Goal: Information Seeking & Learning: Learn about a topic

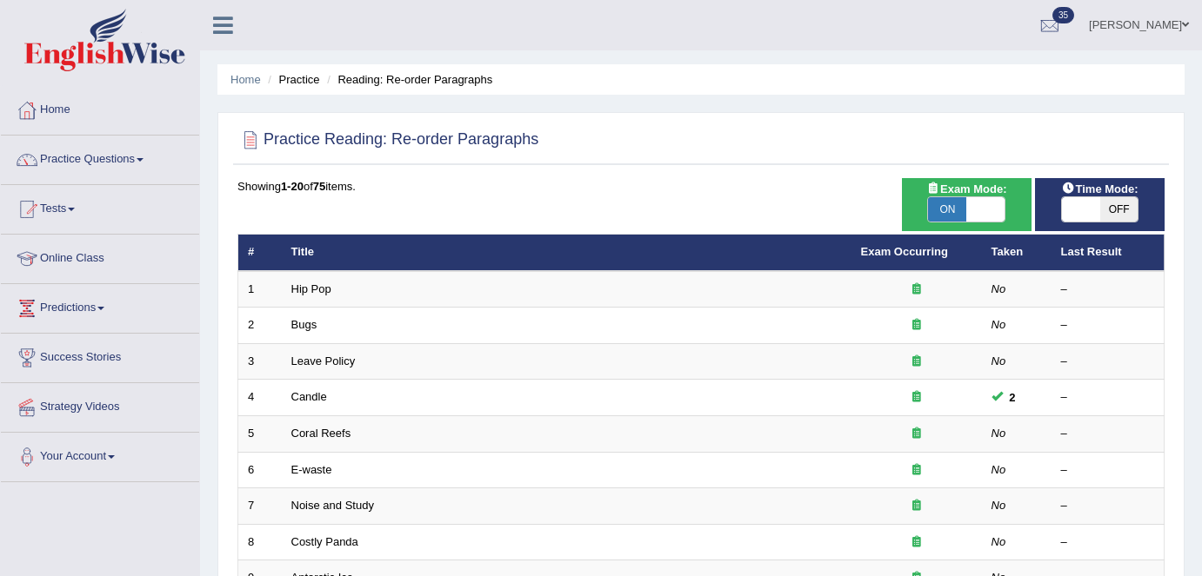
click at [315, 399] on link "Candle" at bounding box center [309, 396] width 36 height 13
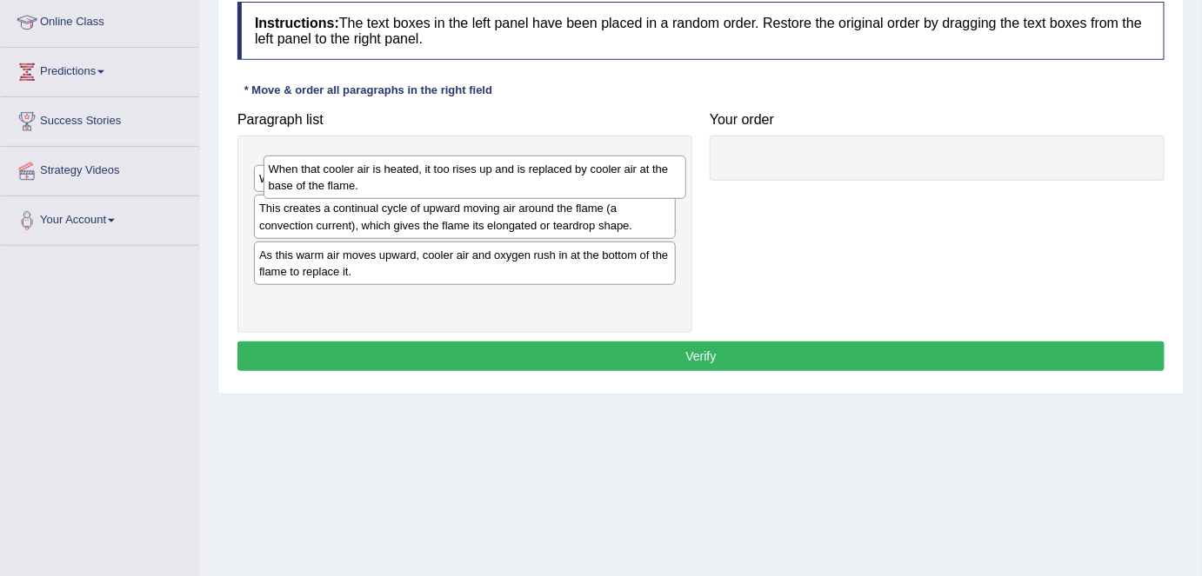
drag, startPoint x: 534, startPoint y: 176, endPoint x: 1131, endPoint y: 177, distance: 597.3
click at [686, 177] on div "When that cooler air is heated, it too rises up and is replaced by cooler air a…" at bounding box center [474, 177] width 423 height 43
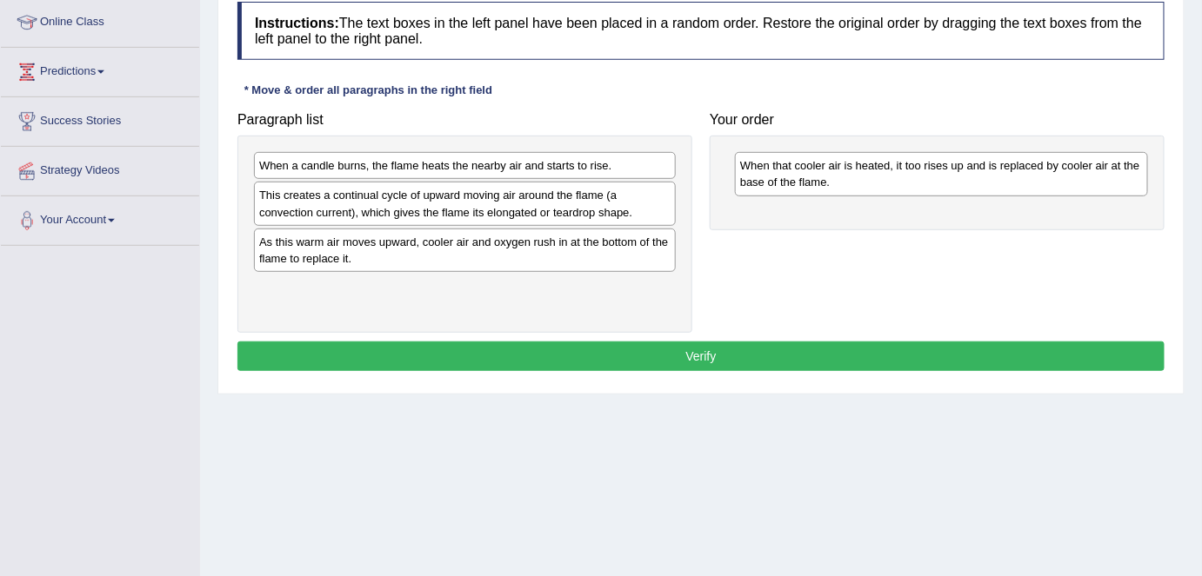
drag, startPoint x: 629, startPoint y: 184, endPoint x: 1098, endPoint y: 190, distance: 468.7
click at [676, 190] on div "This creates a continual cycle of upward moving air around the flame (a convect…" at bounding box center [465, 203] width 422 height 43
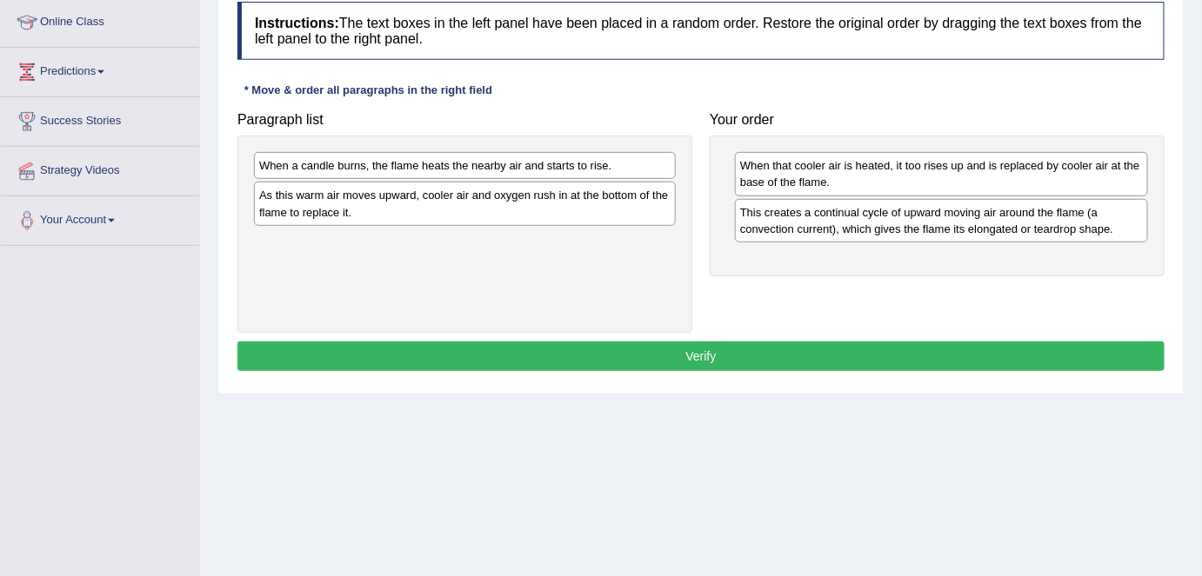
drag, startPoint x: 552, startPoint y: 190, endPoint x: 1016, endPoint y: 207, distance: 464.6
click at [1016, 207] on div "Paragraph list When a candle burns, the flame heats the nearby air and starts t…" at bounding box center [701, 218] width 944 height 230
drag, startPoint x: 547, startPoint y: 170, endPoint x: 870, endPoint y: 193, distance: 324.3
click at [678, 180] on div "When a candle burns, the flame heats the nearby air and starts to rise." at bounding box center [467, 166] width 423 height 27
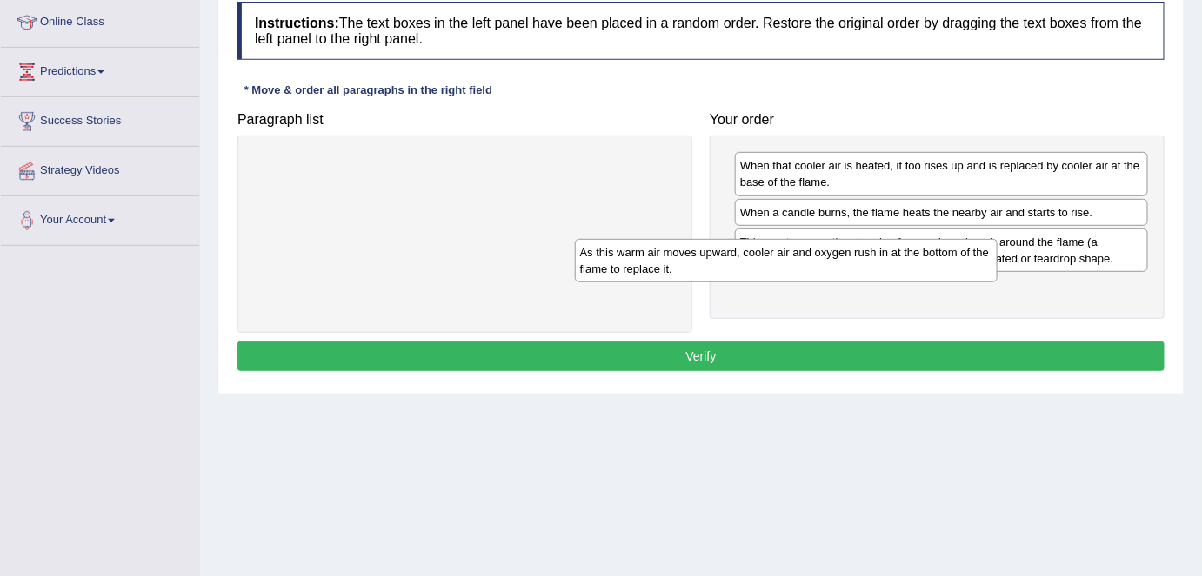
drag, startPoint x: 583, startPoint y: 180, endPoint x: 936, endPoint y: 268, distance: 362.9
click at [936, 268] on div "As this warm air moves upward, cooler air and oxygen rush in at the bottom of t…" at bounding box center [786, 260] width 423 height 43
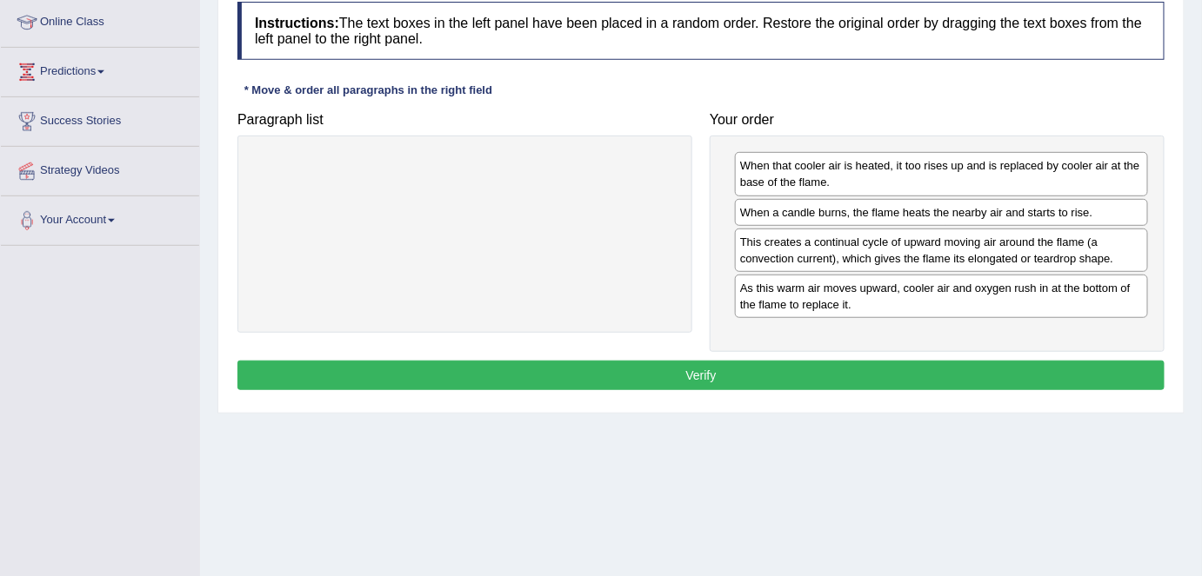
click at [729, 376] on button "Verify" at bounding box center [700, 376] width 927 height 30
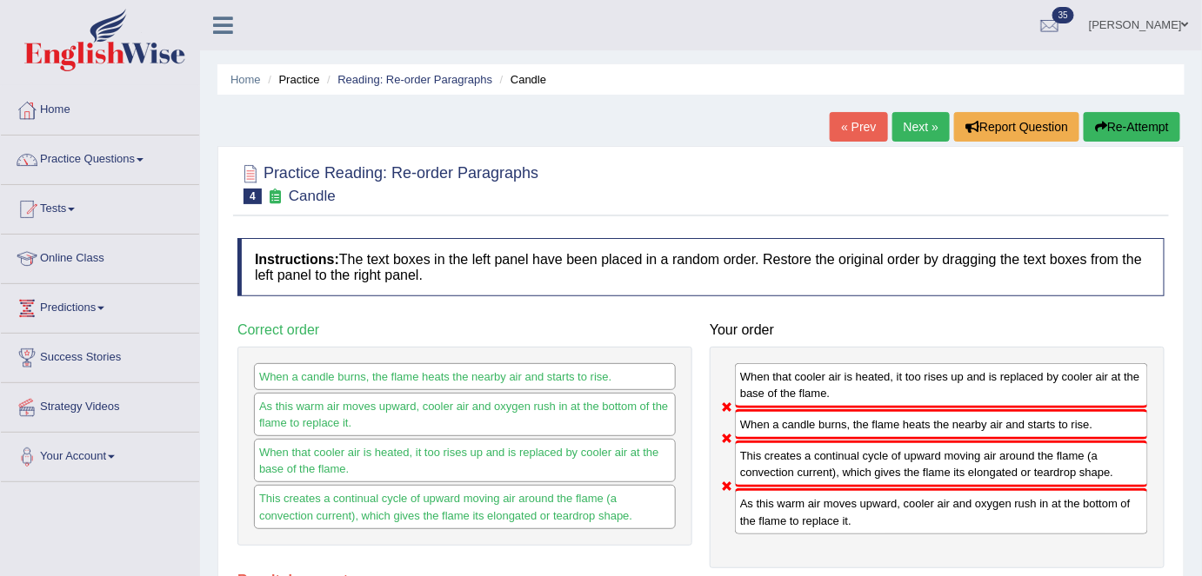
click at [903, 131] on link "Next »" at bounding box center [920, 127] width 57 height 30
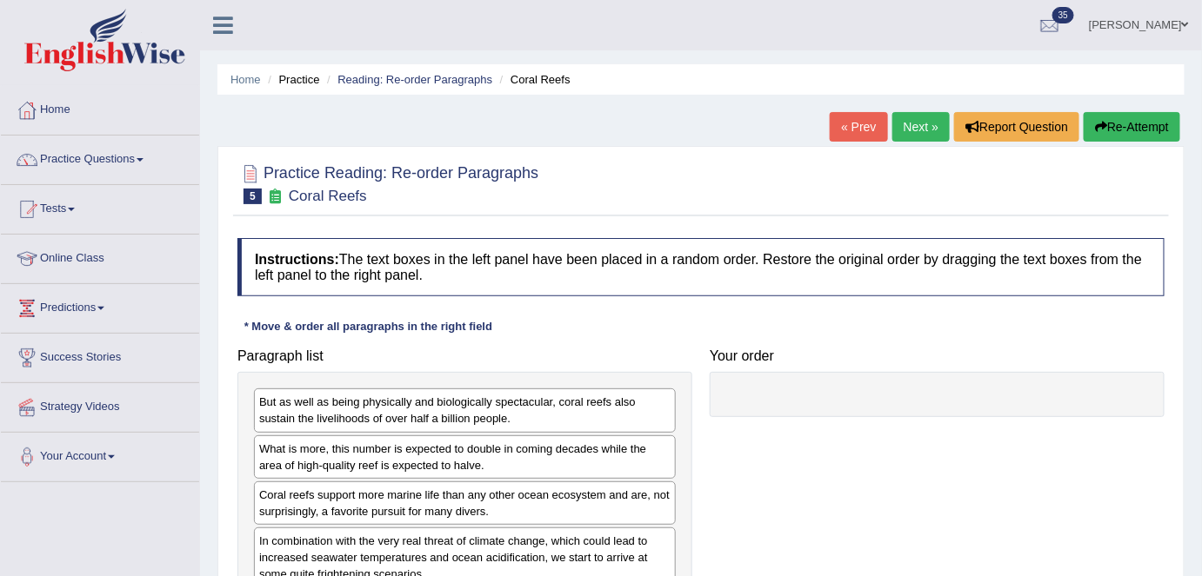
click at [903, 131] on link "Next »" at bounding box center [920, 127] width 57 height 30
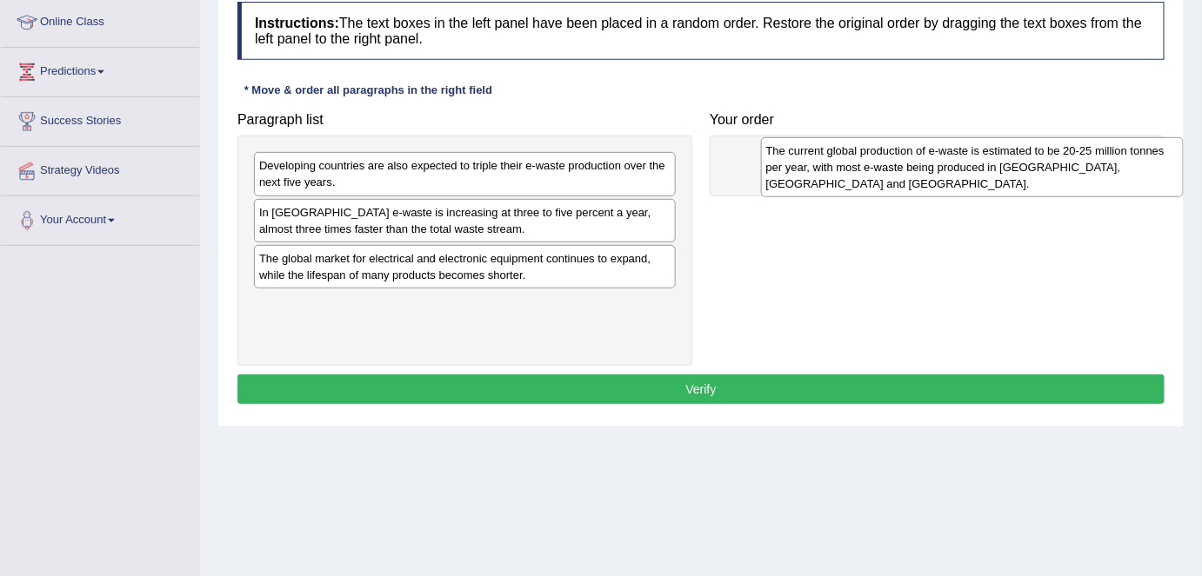
drag, startPoint x: 0, startPoint y: 0, endPoint x: 1009, endPoint y: 179, distance: 1025.2
click at [1009, 179] on div "The current global production of e-waste is estimated to be 20-25 million tonne…" at bounding box center [972, 167] width 423 height 60
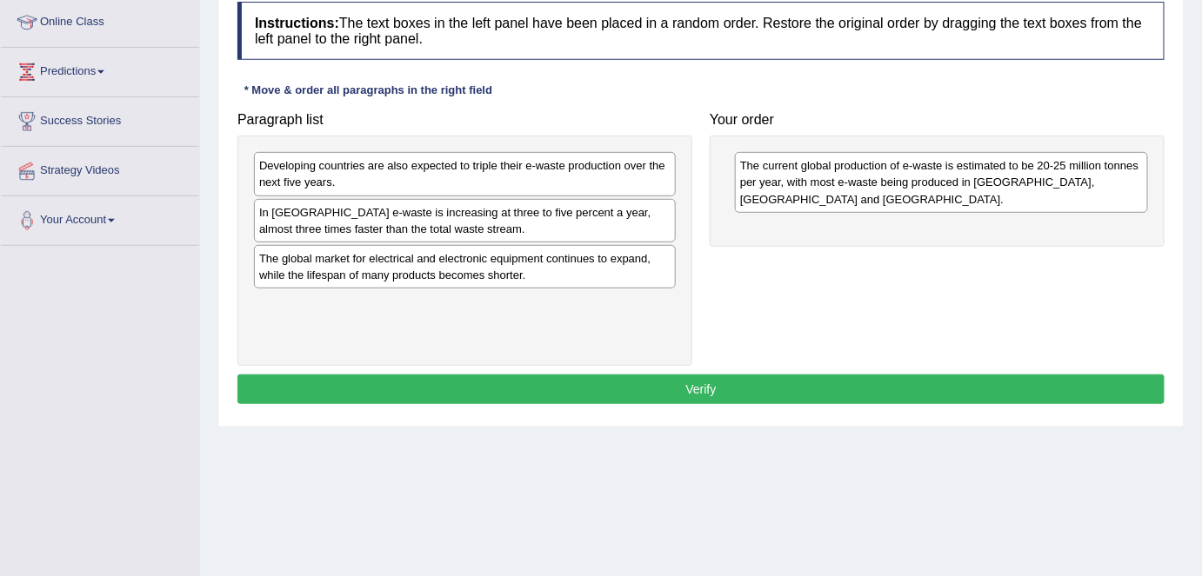
drag, startPoint x: 614, startPoint y: 194, endPoint x: 900, endPoint y: 210, distance: 286.5
click at [943, 211] on div "Paragraph list Developing countries are also expected to triple their e-waste p…" at bounding box center [701, 234] width 944 height 263
drag, startPoint x: 688, startPoint y: 160, endPoint x: 749, endPoint y: 181, distance: 65.2
click at [749, 181] on div "Paragraph list Developing countries are also expected to triple their e-waste p…" at bounding box center [701, 234] width 944 height 263
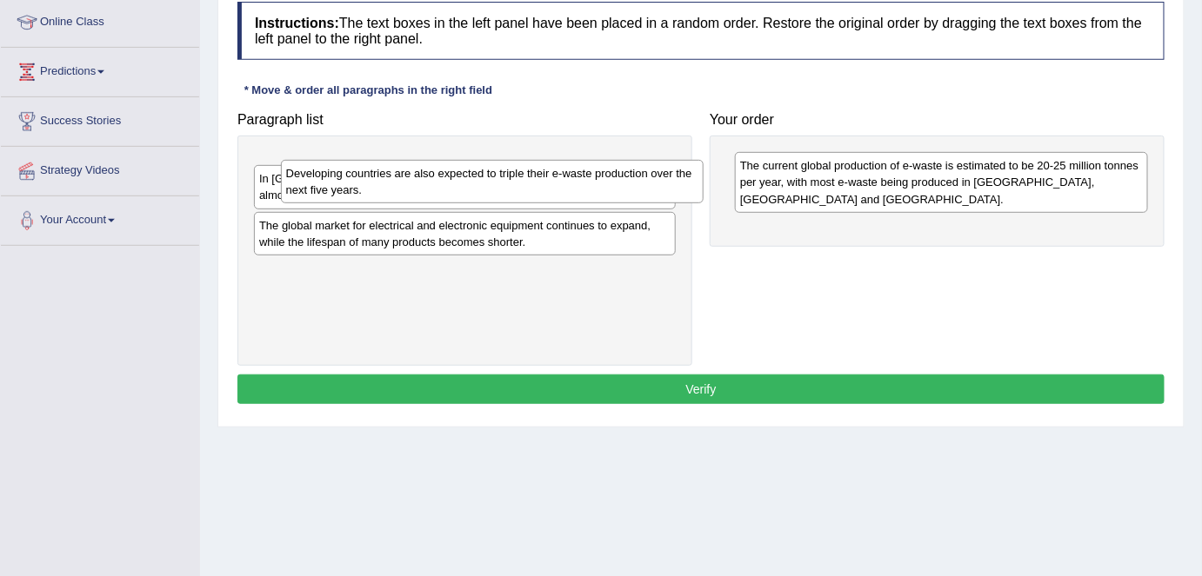
drag, startPoint x: 629, startPoint y: 174, endPoint x: 756, endPoint y: 188, distance: 127.7
click at [703, 203] on div "Developing countries are also expected to triple their e-waste production over …" at bounding box center [492, 181] width 423 height 43
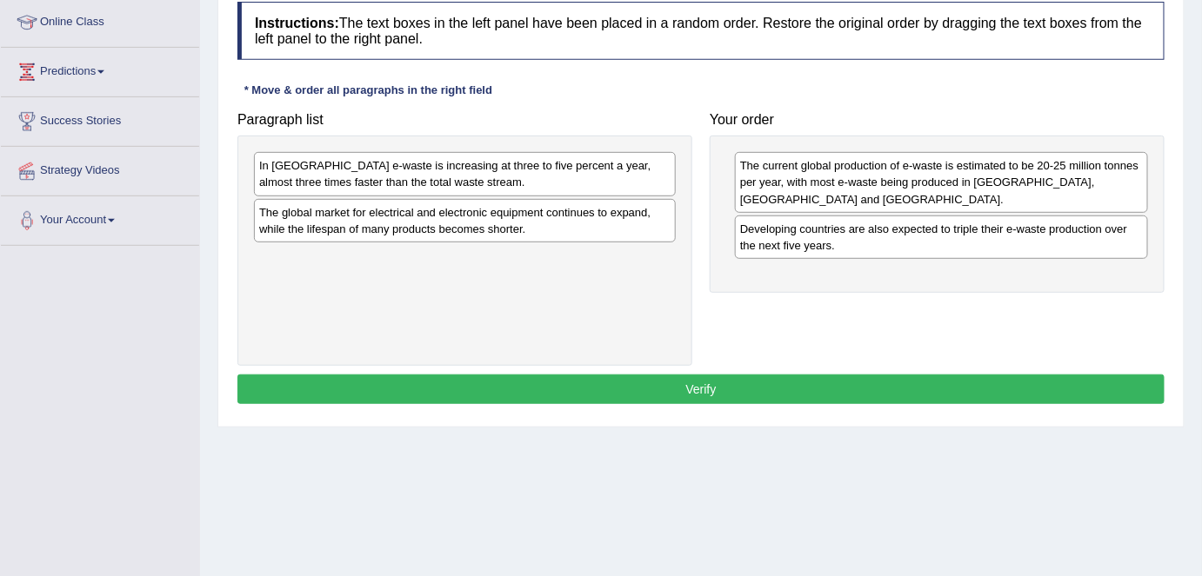
drag, startPoint x: 557, startPoint y: 158, endPoint x: 984, endPoint y: 244, distance: 435.5
click at [984, 244] on div "Paragraph list In Europe e-waste is increasing at three to five percent a year,…" at bounding box center [701, 234] width 944 height 263
drag, startPoint x: 577, startPoint y: 170, endPoint x: 924, endPoint y: 252, distance: 356.6
click at [676, 196] on div "In Europe e-waste is increasing at three to five percent a year, almost three t…" at bounding box center [465, 173] width 422 height 43
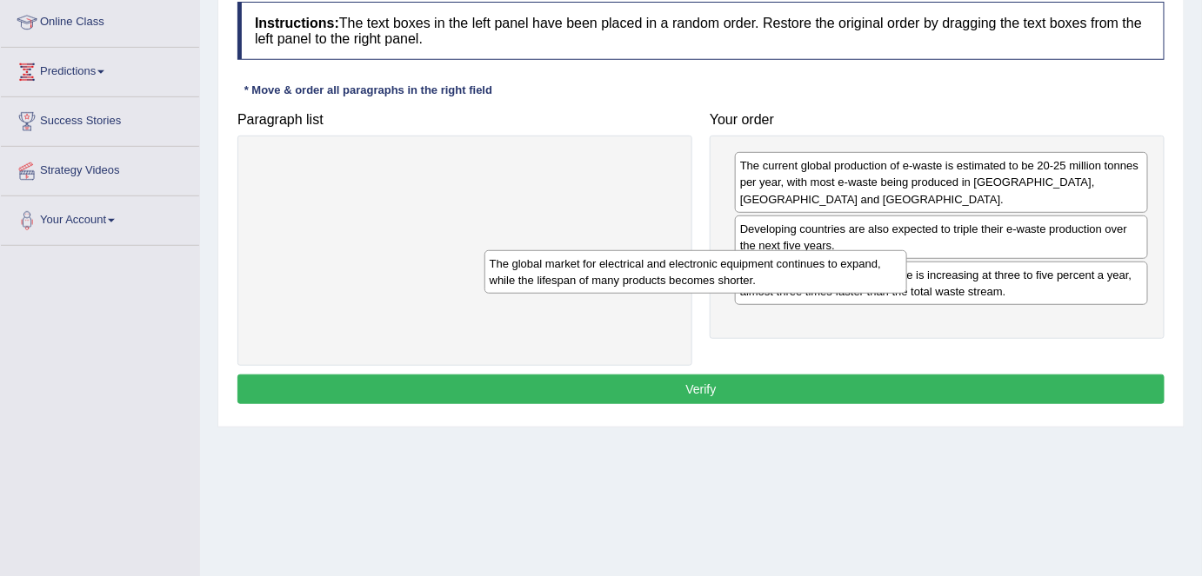
drag, startPoint x: 577, startPoint y: 163, endPoint x: 965, endPoint y: 325, distance: 420.5
click at [907, 294] on div "The global market for electrical and electronic equipment continues to expand, …" at bounding box center [695, 271] width 423 height 43
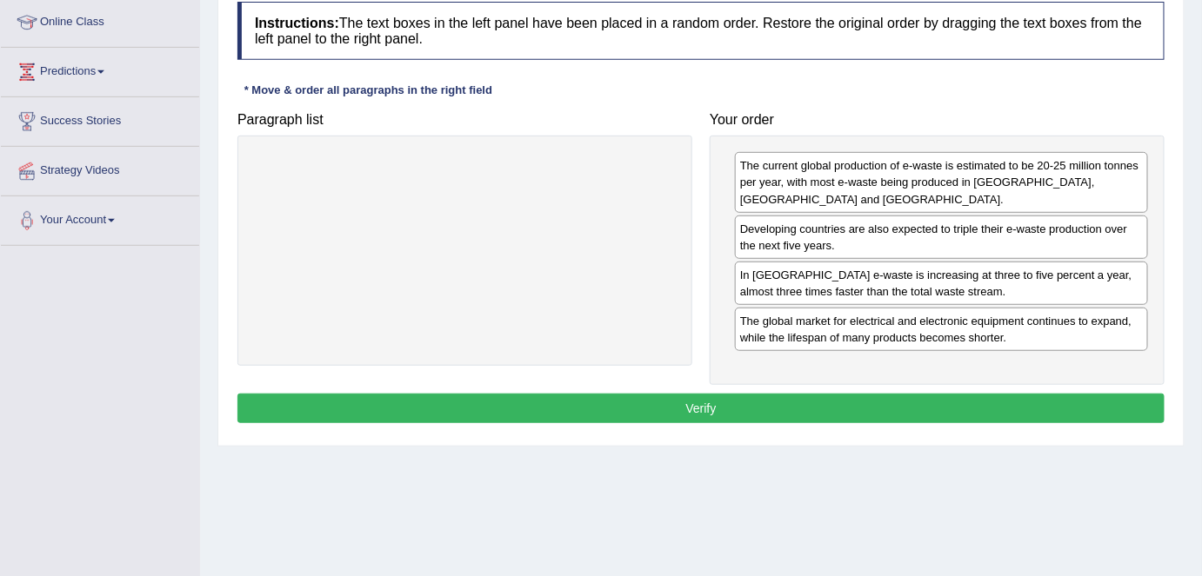
click at [820, 400] on button "Verify" at bounding box center [700, 409] width 927 height 30
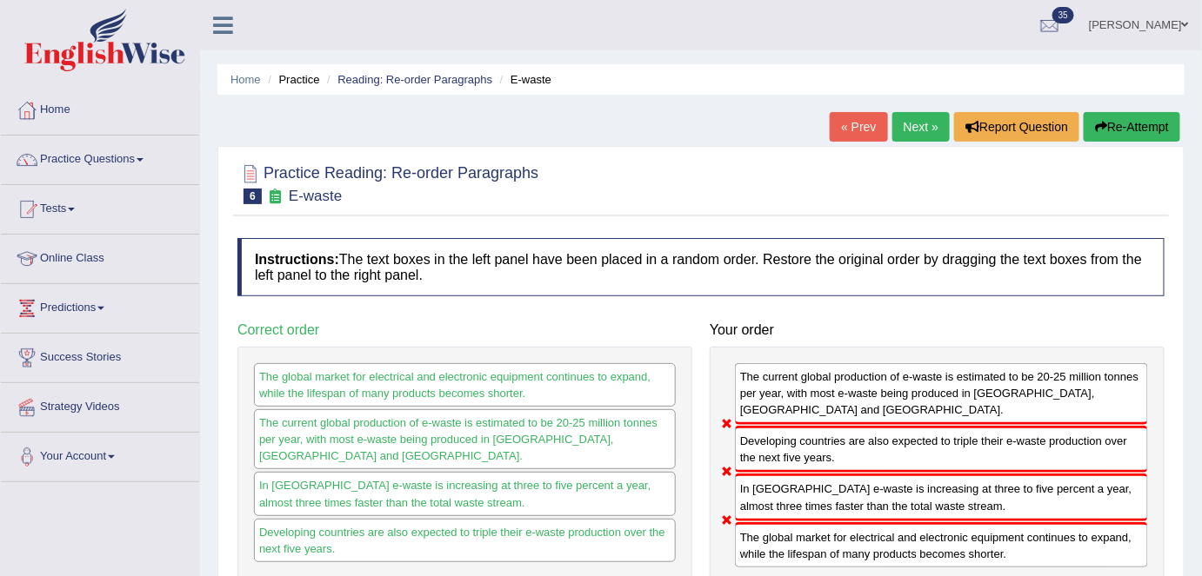
click at [908, 131] on link "Next »" at bounding box center [920, 127] width 57 height 30
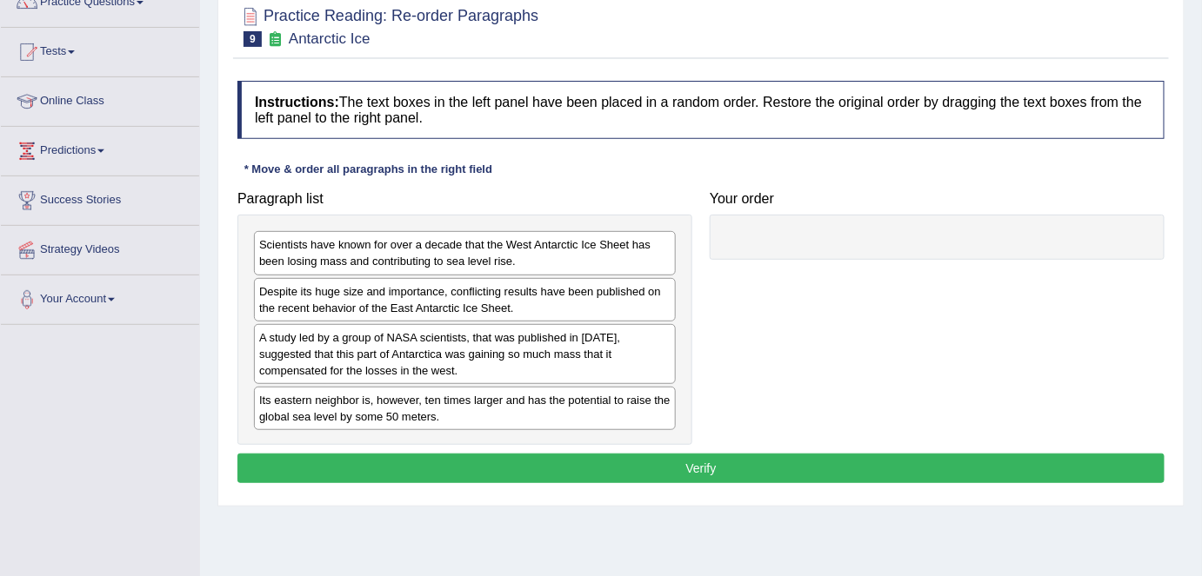
scroll to position [157, 0]
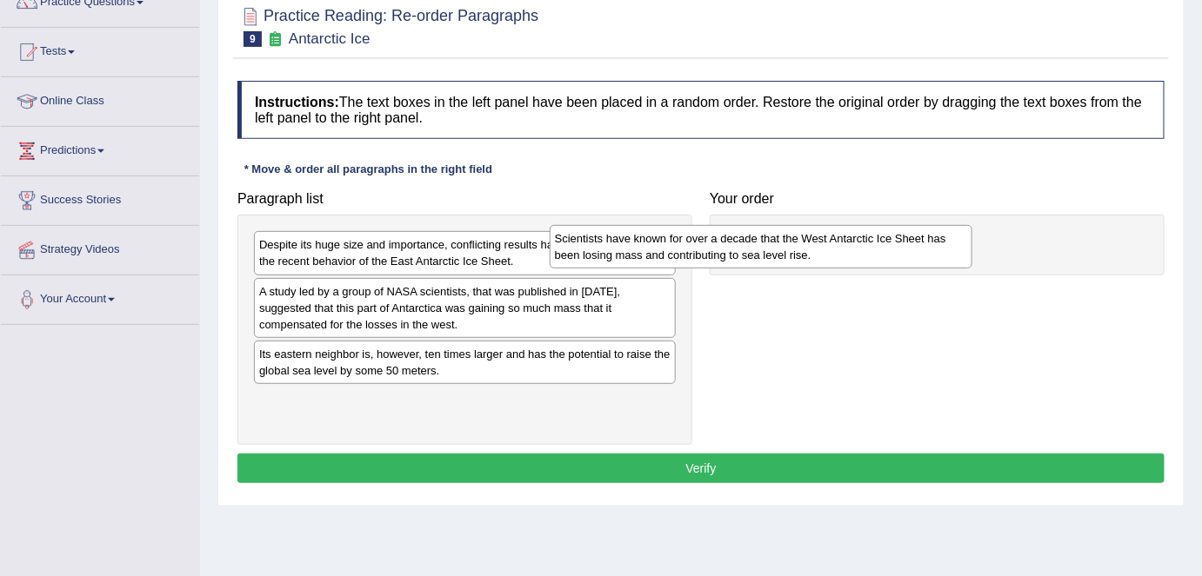
drag, startPoint x: 608, startPoint y: 263, endPoint x: 860, endPoint y: 256, distance: 252.2
click at [957, 256] on div "Scientists have known for over a decade that the West Antarctic Ice Sheet has b…" at bounding box center [761, 246] width 423 height 43
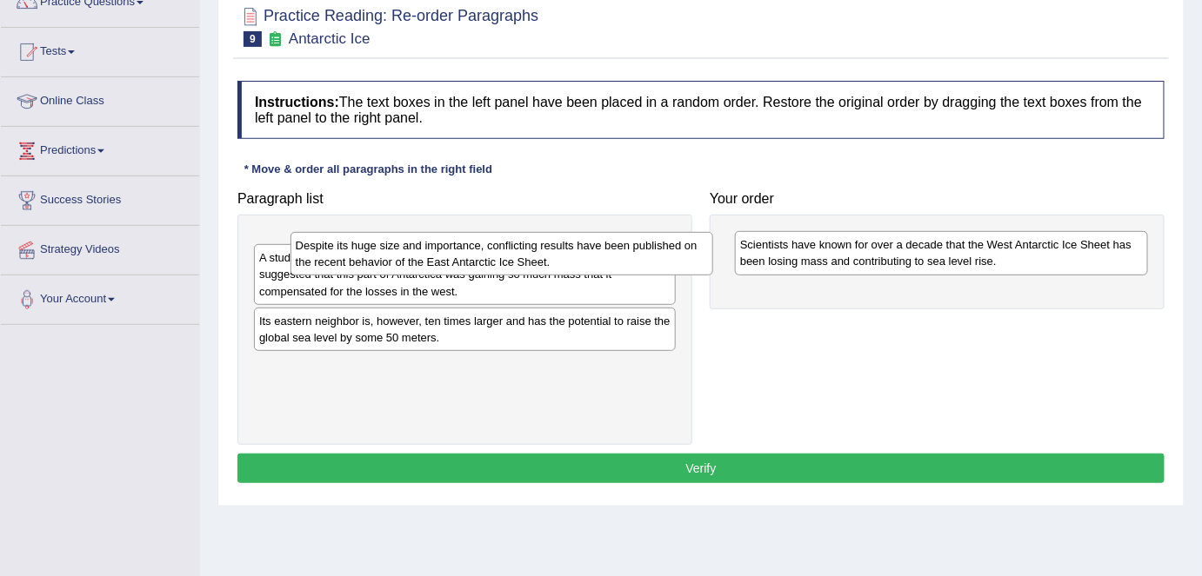
drag, startPoint x: 570, startPoint y: 256, endPoint x: 989, endPoint y: 267, distance: 420.1
click at [713, 267] on div "Despite its huge size and importance, conflicting results have been published o…" at bounding box center [501, 253] width 423 height 43
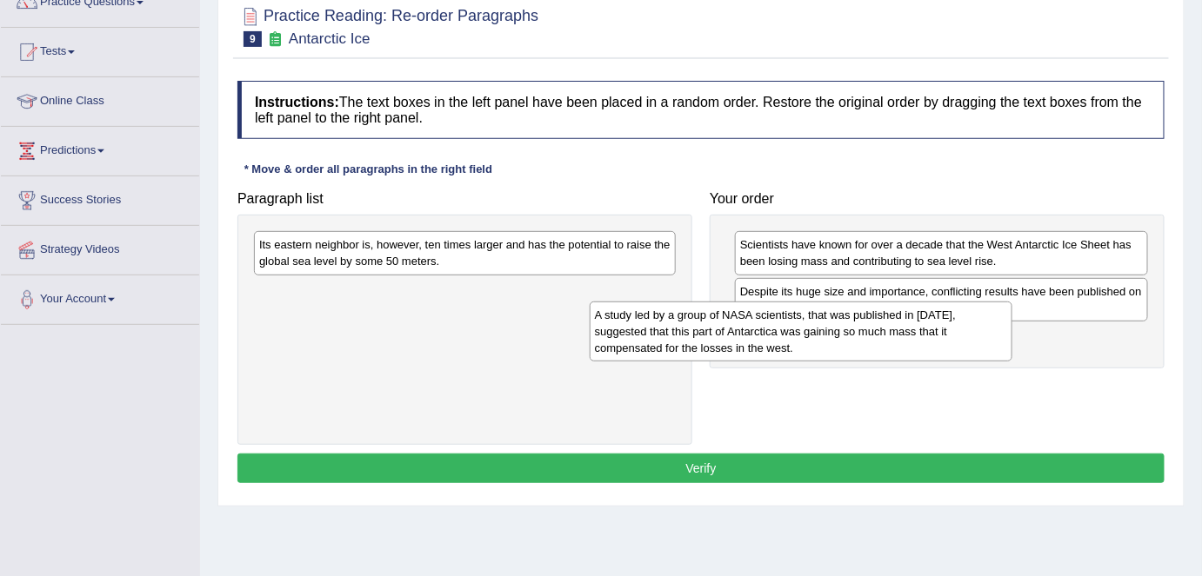
drag, startPoint x: 589, startPoint y: 250, endPoint x: 824, endPoint y: 296, distance: 240.3
click at [974, 325] on div "A study led by a group of NASA scientists, that was published in 2015, suggeste…" at bounding box center [800, 332] width 423 height 60
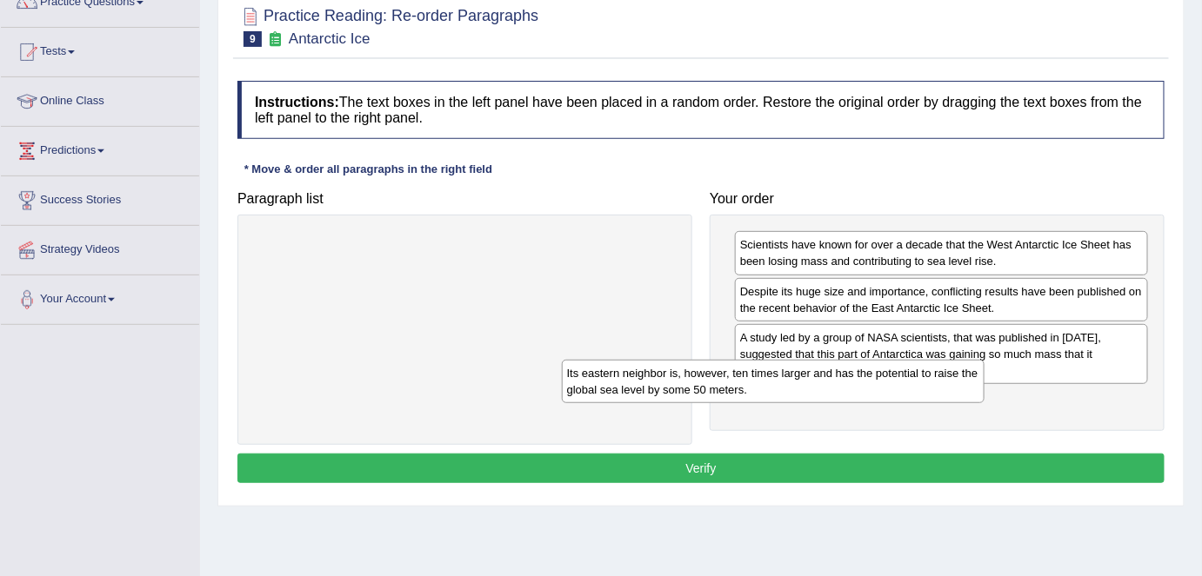
drag, startPoint x: 564, startPoint y: 238, endPoint x: 867, endPoint y: 381, distance: 334.5
click at [873, 369] on div "Its eastern neighbor is, however, ten times larger and has the potential to rai…" at bounding box center [773, 381] width 423 height 43
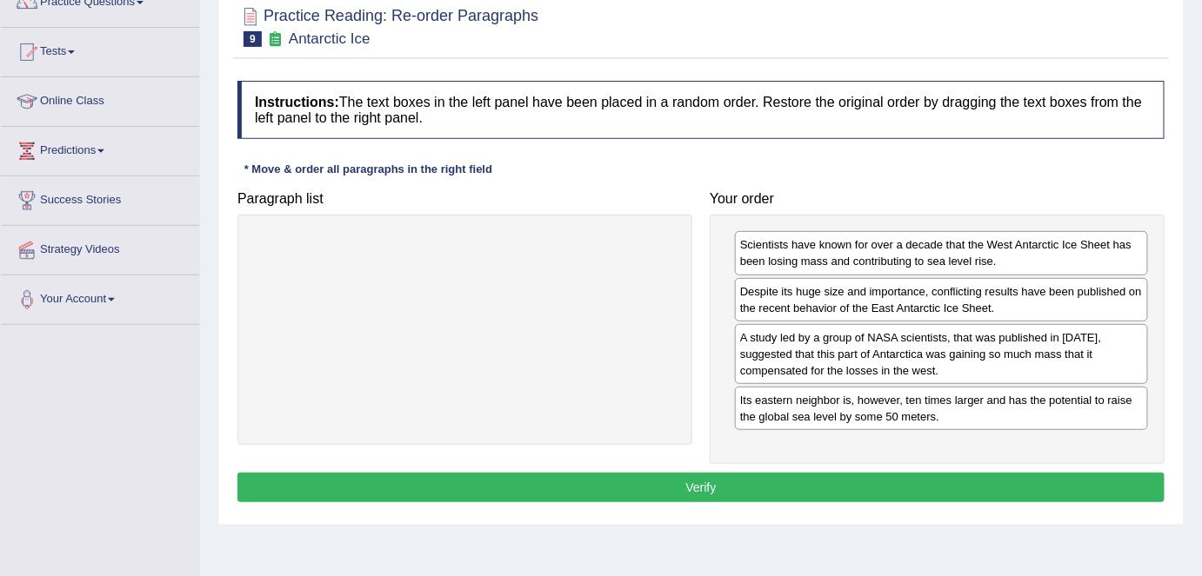
click at [679, 475] on button "Verify" at bounding box center [700, 488] width 927 height 30
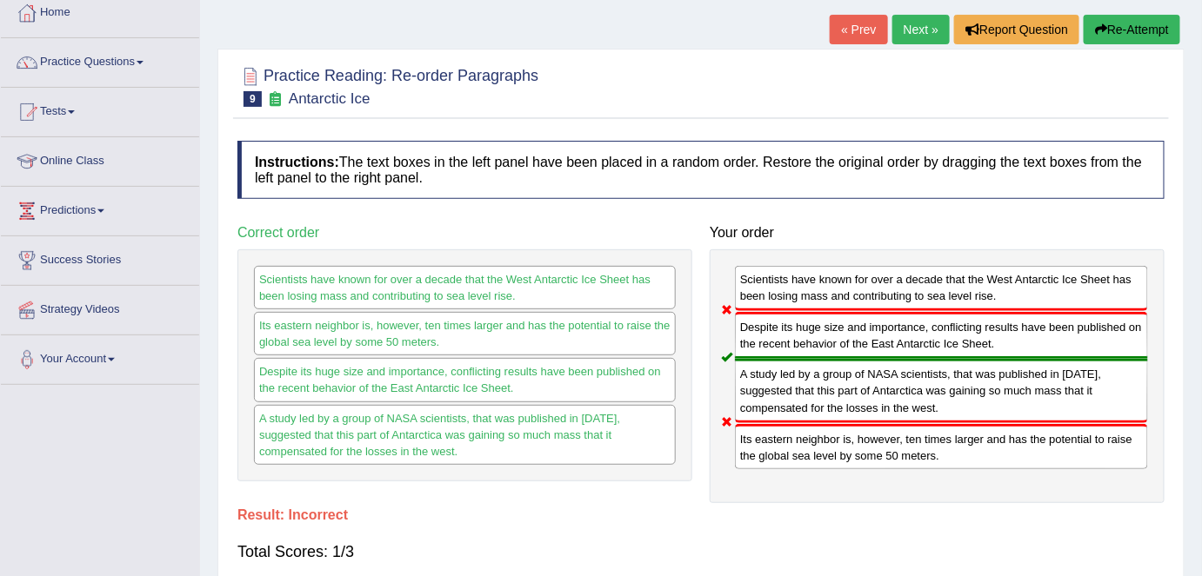
scroll to position [0, 0]
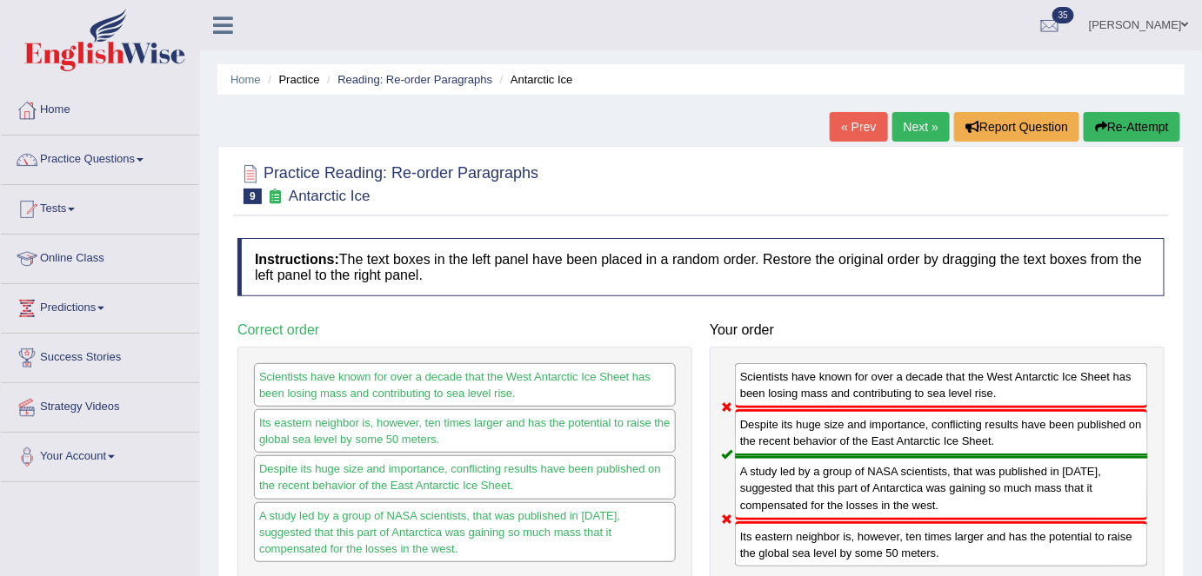
drag, startPoint x: 904, startPoint y: 121, endPoint x: 913, endPoint y: 210, distance: 89.1
click at [904, 121] on link "Next »" at bounding box center [920, 127] width 57 height 30
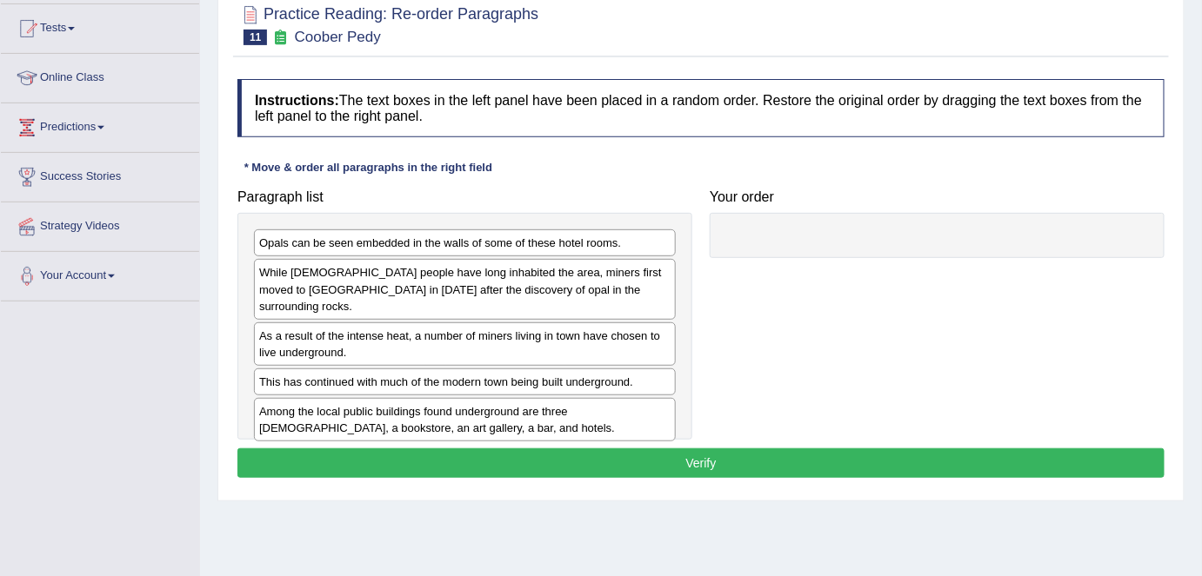
scroll to position [78, 0]
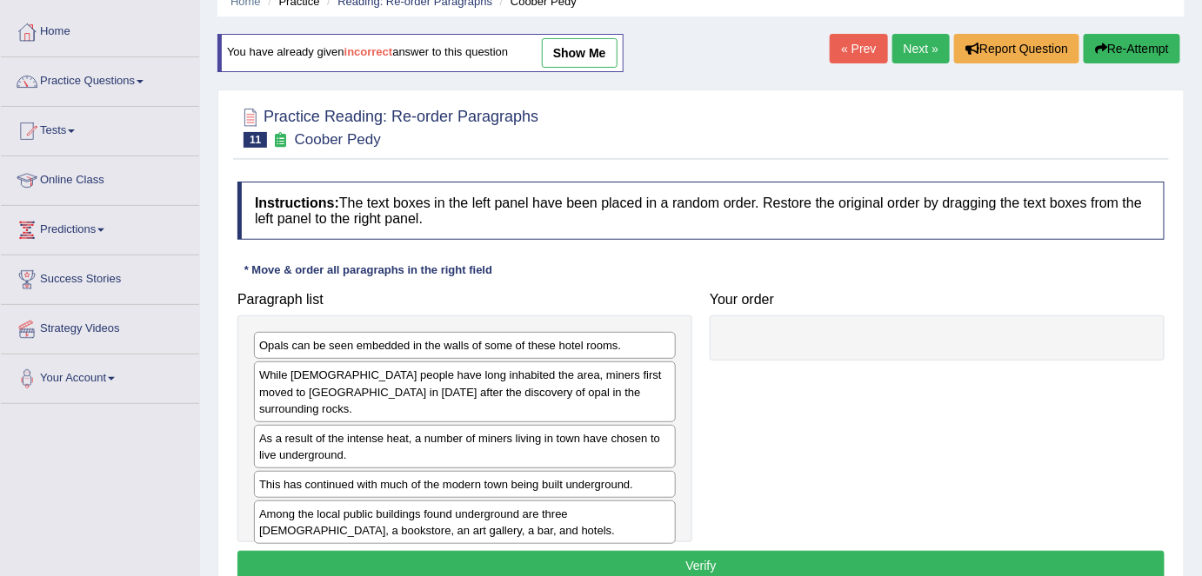
click at [605, 61] on link "show me" at bounding box center [580, 53] width 76 height 30
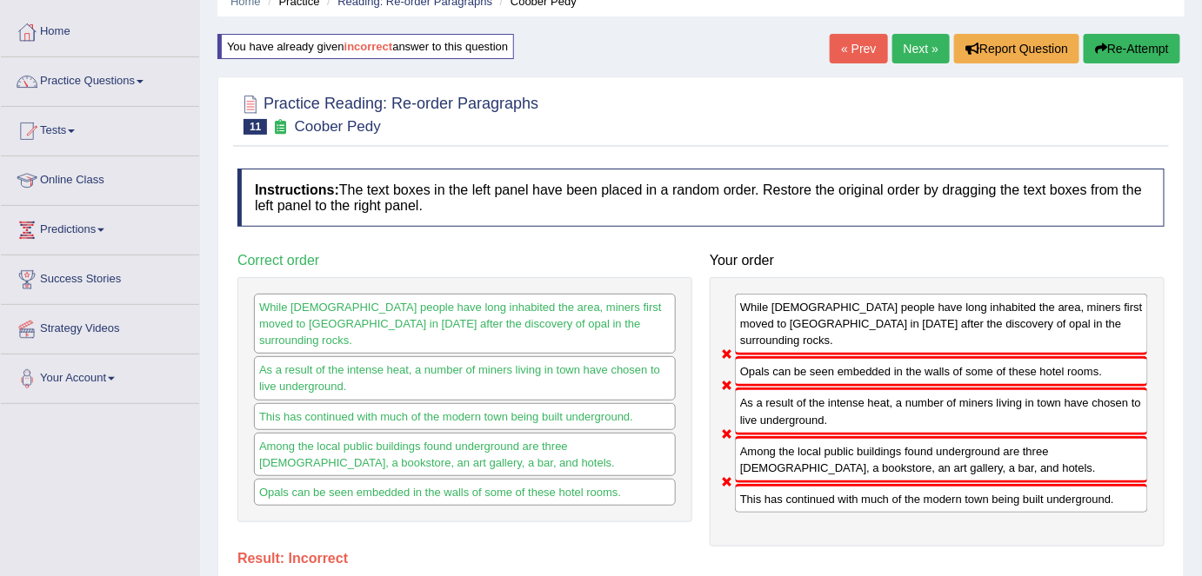
click at [921, 43] on link "Next »" at bounding box center [920, 49] width 57 height 30
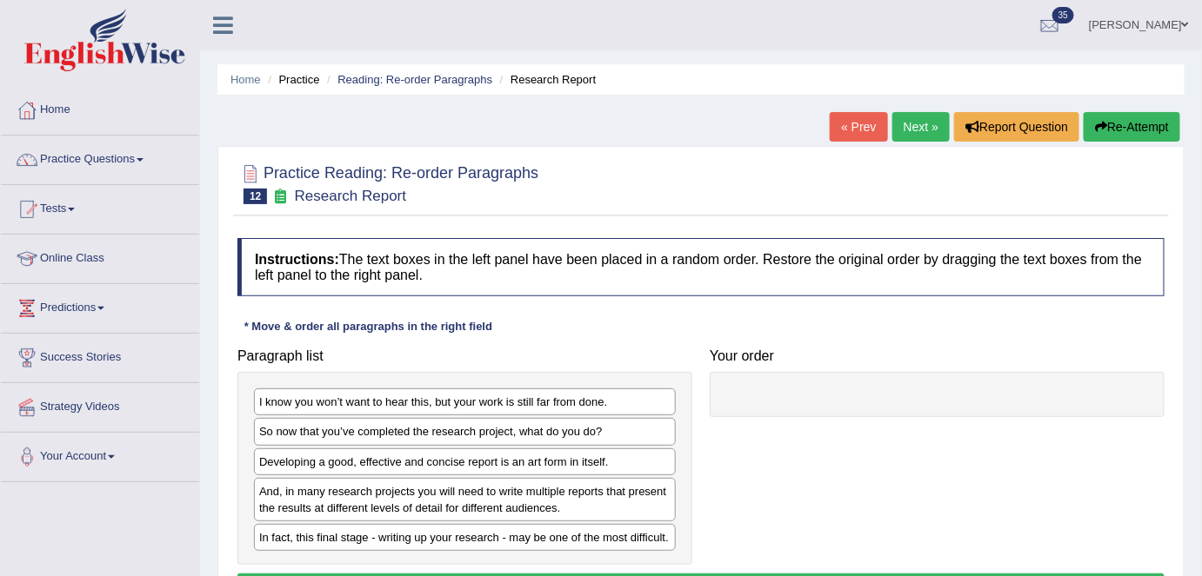
click at [341, 427] on div "So now that you’ve completed the research project, what do you do?" at bounding box center [465, 431] width 422 height 27
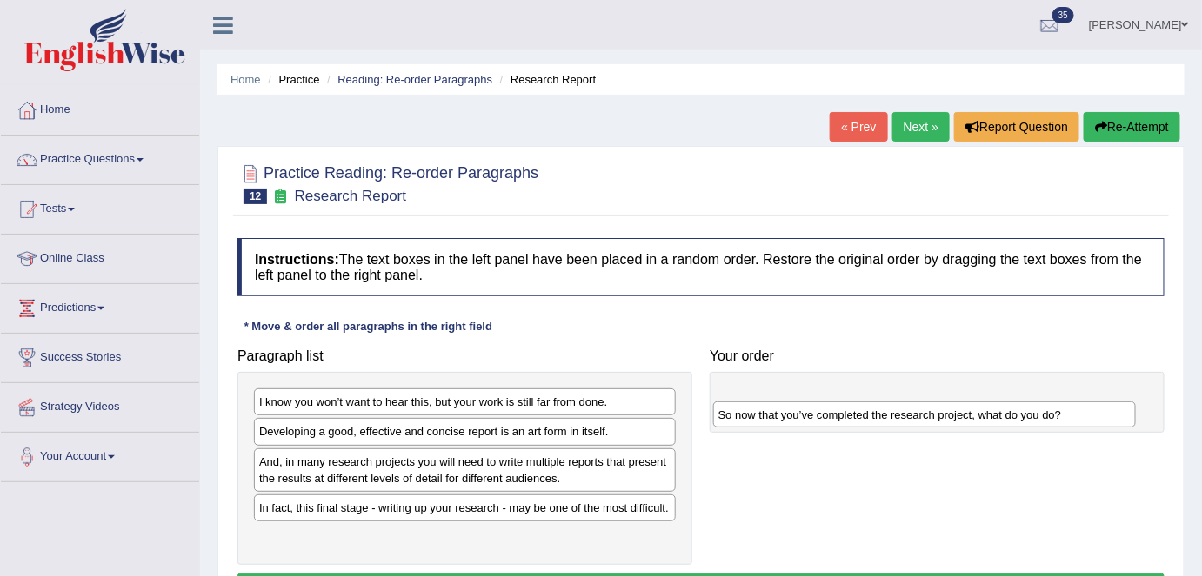
drag, startPoint x: 792, startPoint y: 410, endPoint x: 781, endPoint y: 409, distance: 11.4
click at [844, 410] on div "So now that you’ve completed the research project, what do you do?" at bounding box center [924, 415] width 423 height 27
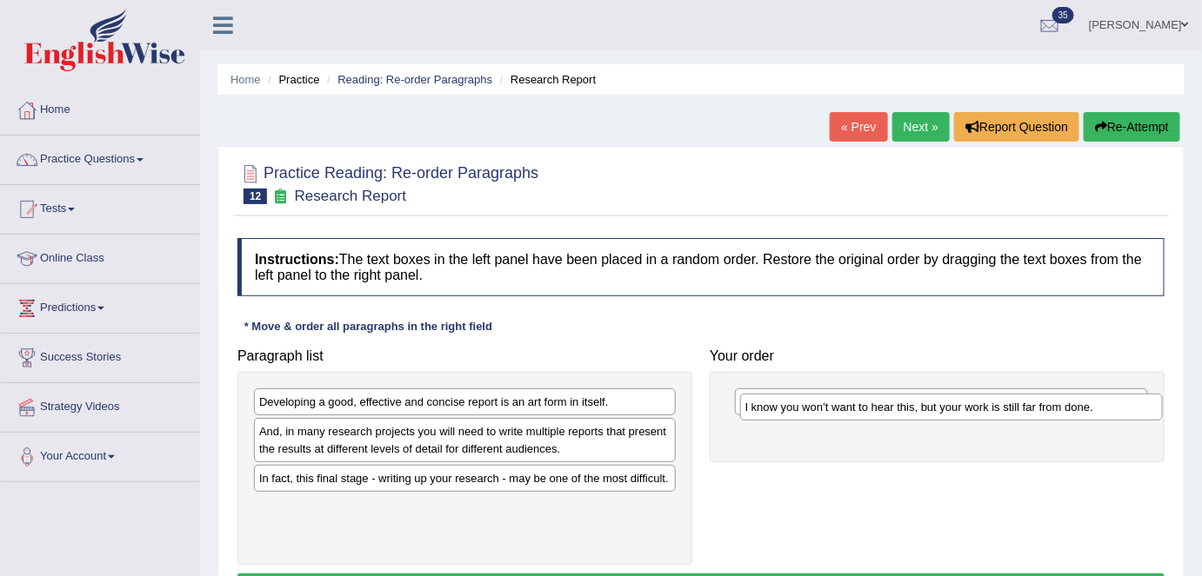
drag, startPoint x: 542, startPoint y: 406, endPoint x: 714, endPoint y: 406, distance: 172.2
click at [1055, 415] on div "I know you won’t want to hear this, but your work is still far from done." at bounding box center [951, 407] width 423 height 27
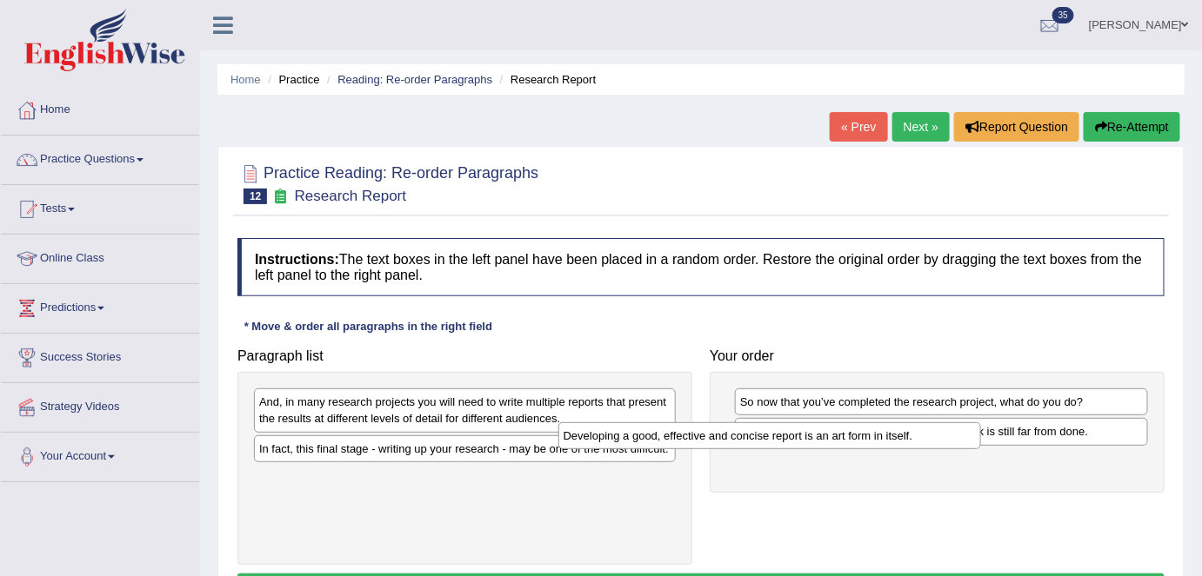
drag, startPoint x: 562, startPoint y: 406, endPoint x: 651, endPoint y: 436, distance: 94.6
click at [866, 441] on div "Developing a good, effective and concise report is an art form in itself." at bounding box center [769, 436] width 423 height 27
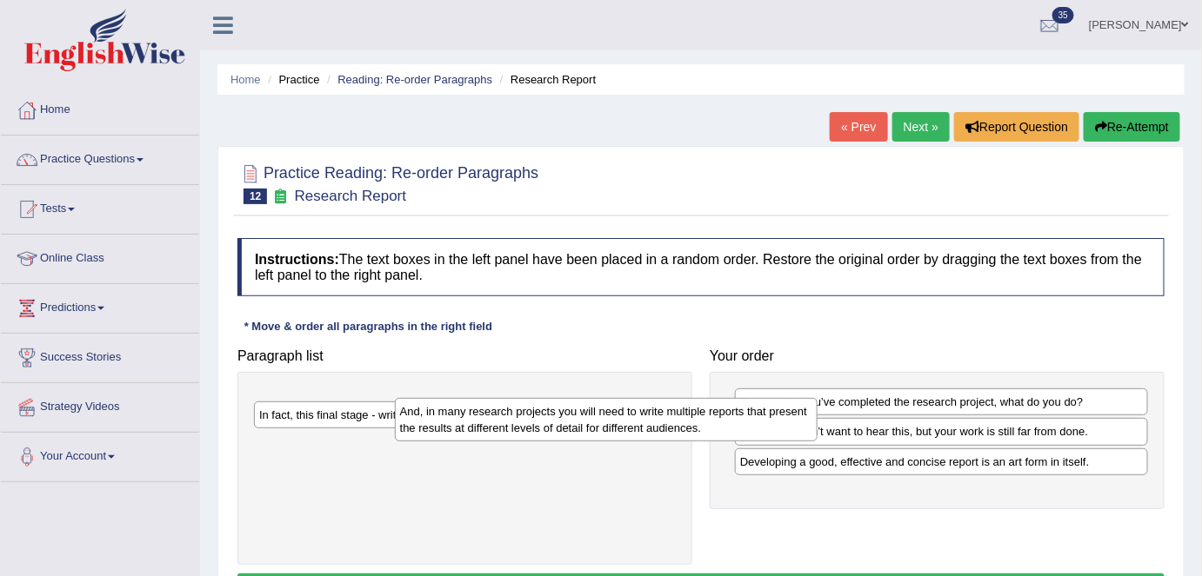
drag, startPoint x: 490, startPoint y: 416, endPoint x: 733, endPoint y: 441, distance: 243.9
click at [817, 442] on div "And, in many research projects you will need to write multiple reports that pre…" at bounding box center [606, 419] width 423 height 43
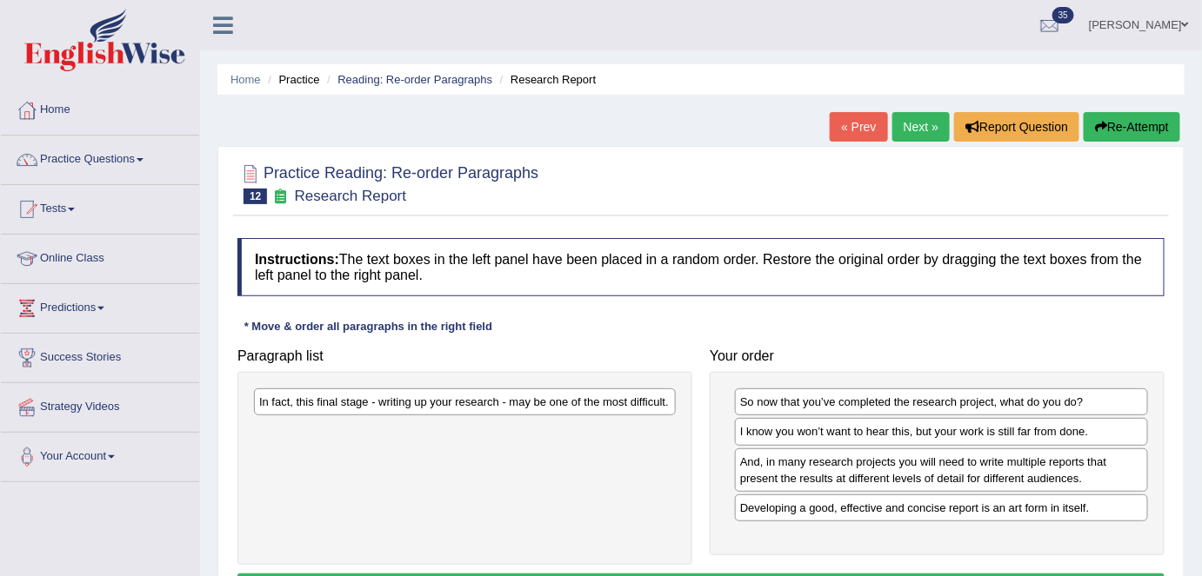
drag, startPoint x: 541, startPoint y: 428, endPoint x: 895, endPoint y: 490, distance: 359.2
click at [895, 490] on div "Paragraph list In fact, this final stage - writing up your research - may be on…" at bounding box center [701, 453] width 944 height 226
drag, startPoint x: 649, startPoint y: 405, endPoint x: 917, endPoint y: 466, distance: 275.5
click at [676, 416] on div "In fact, this final stage - writing up your research - may be one of the most d…" at bounding box center [465, 402] width 422 height 27
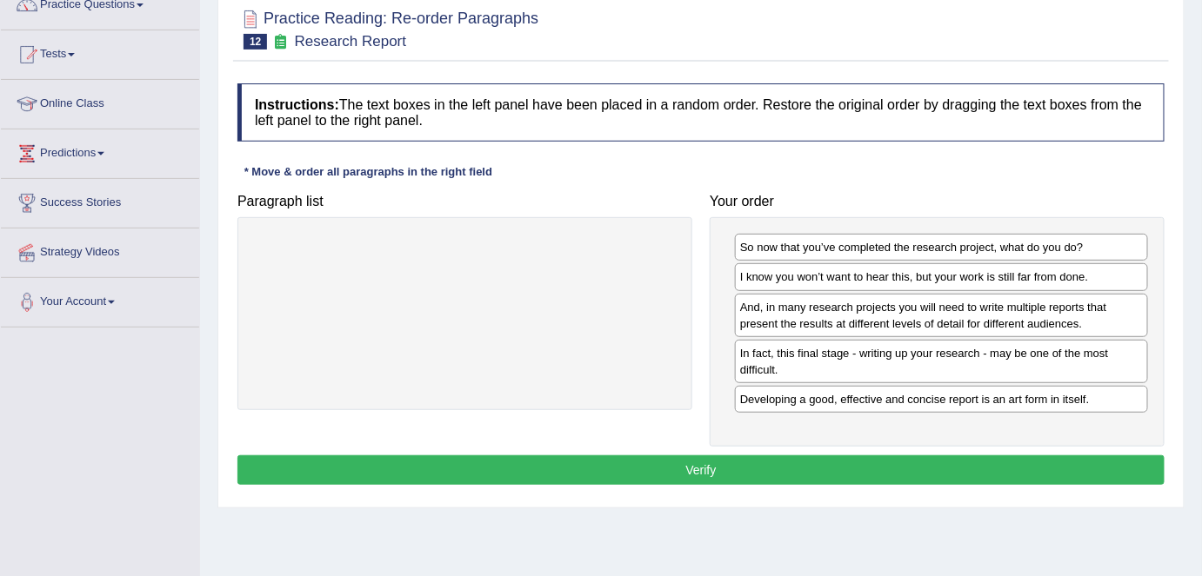
scroll to position [157, 0]
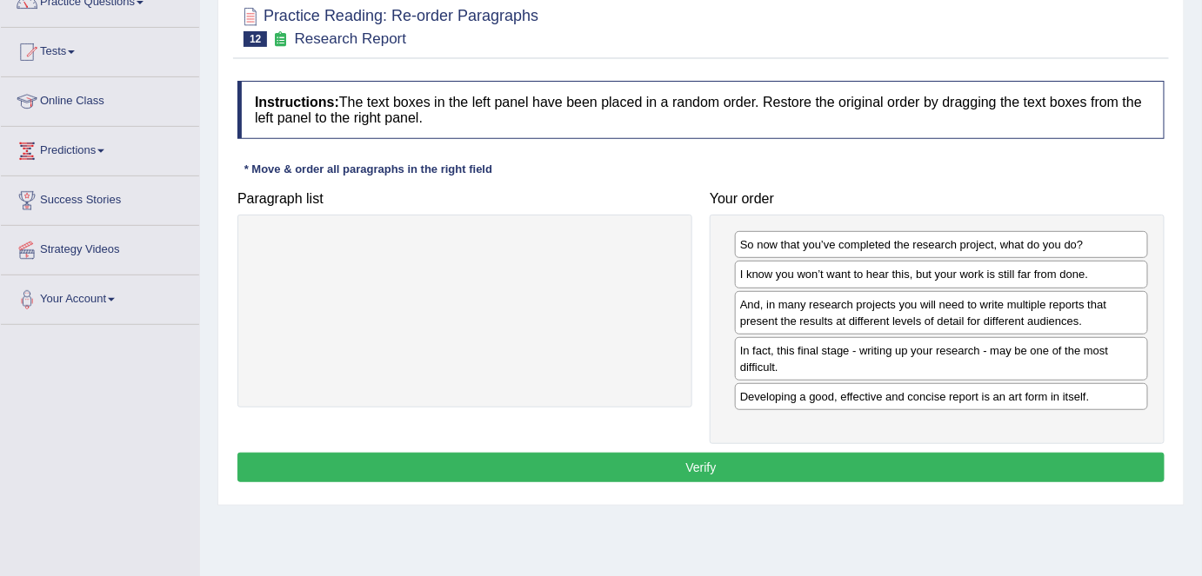
click at [721, 463] on button "Verify" at bounding box center [700, 468] width 927 height 30
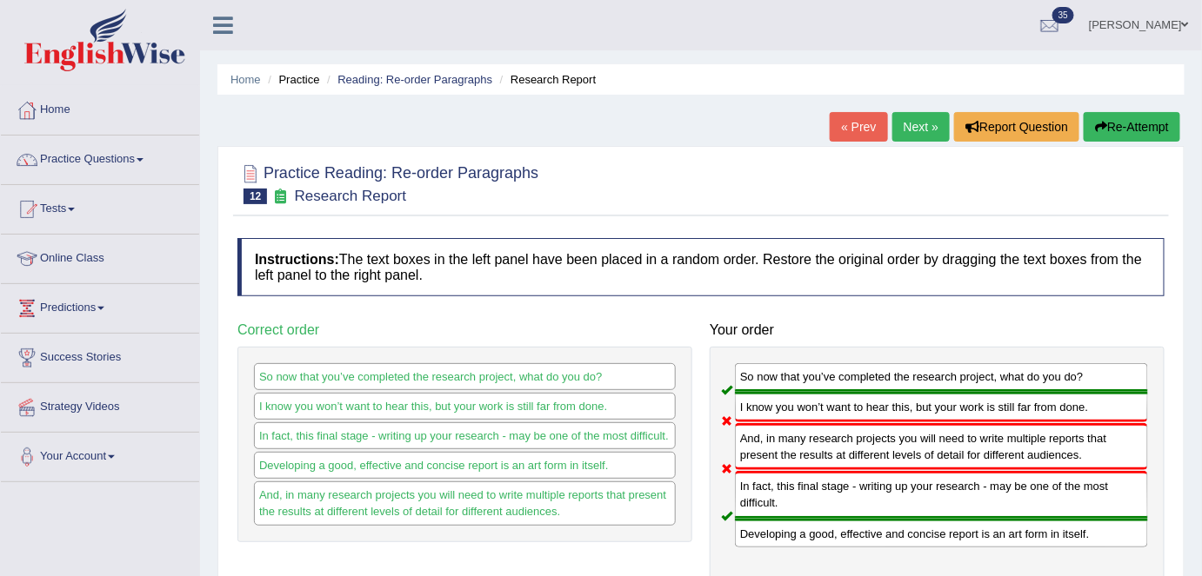
scroll to position [0, 0]
click at [898, 132] on link "Next »" at bounding box center [920, 127] width 57 height 30
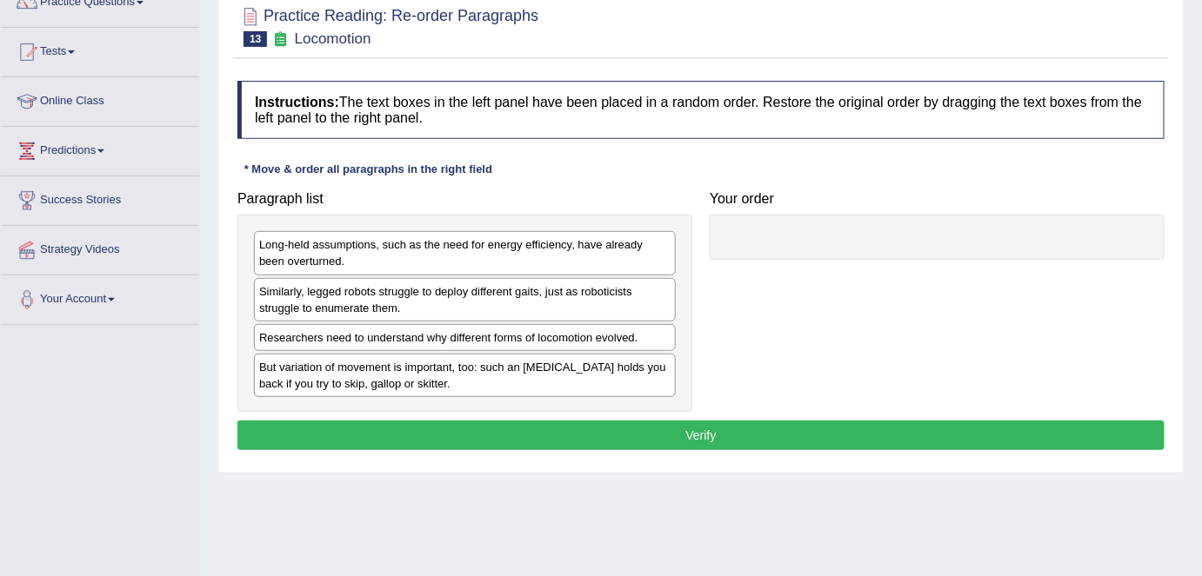
drag, startPoint x: 470, startPoint y: 274, endPoint x: 640, endPoint y: 265, distance: 169.8
click at [929, 265] on div "Paragraph list Long-held assumptions, such as the need for energy efficiency, h…" at bounding box center [701, 298] width 944 height 230
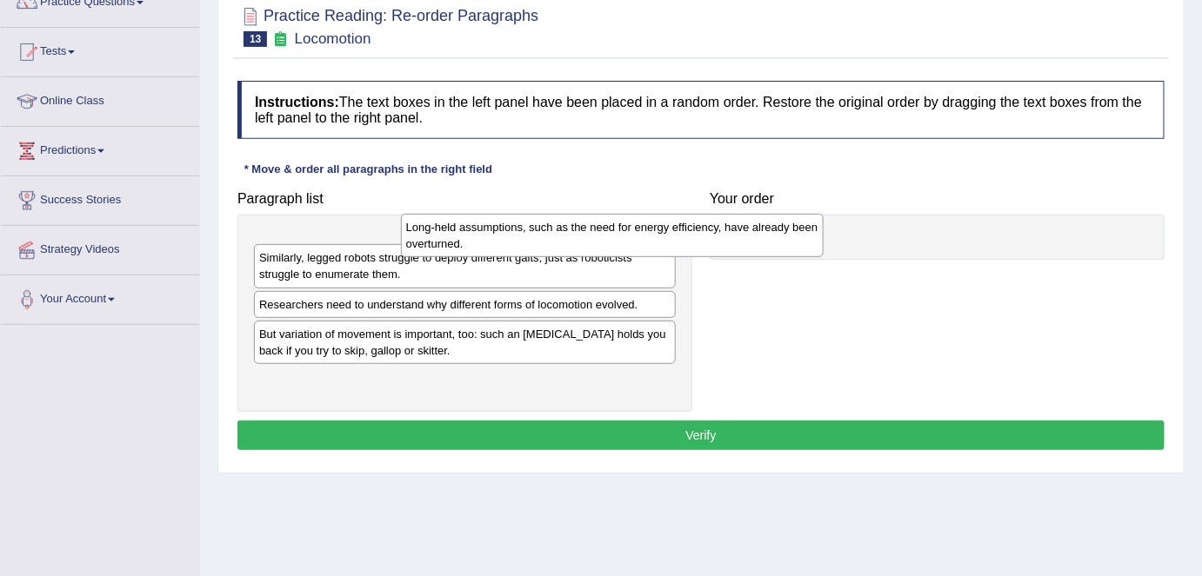
drag, startPoint x: 479, startPoint y: 265, endPoint x: 910, endPoint y: 247, distance: 431.6
click at [823, 246] on div "Long-held assumptions, such as the need for energy efficiency, have already bee…" at bounding box center [612, 235] width 423 height 43
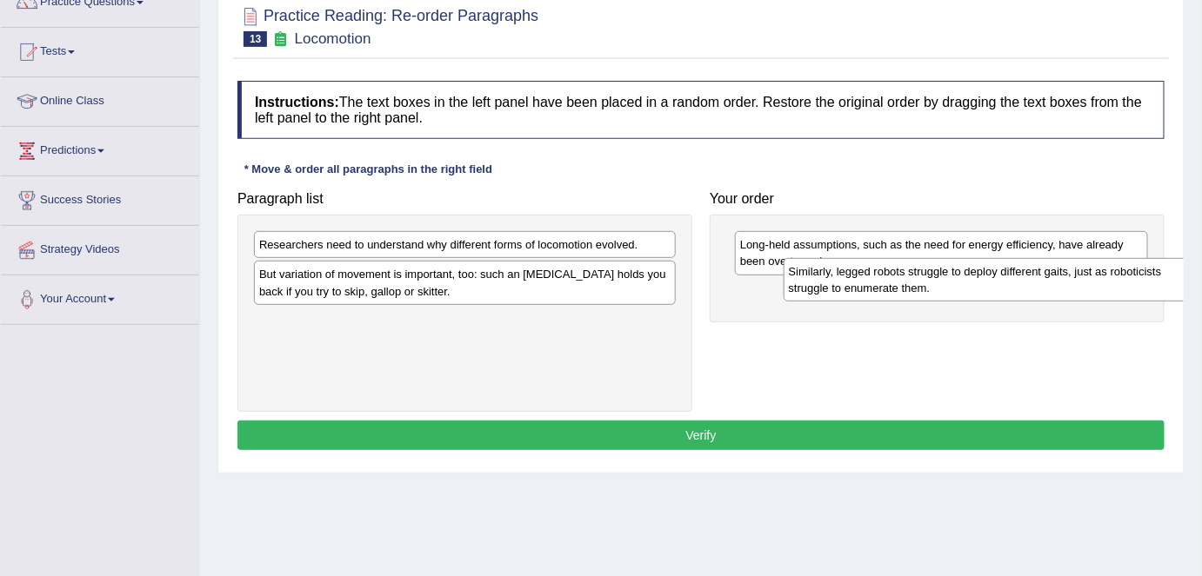
drag, startPoint x: 510, startPoint y: 249, endPoint x: 753, endPoint y: 267, distance: 244.1
click at [1030, 275] on div "Similarly, legged robots struggle to deploy different gaits, just as roboticist…" at bounding box center [994, 279] width 423 height 43
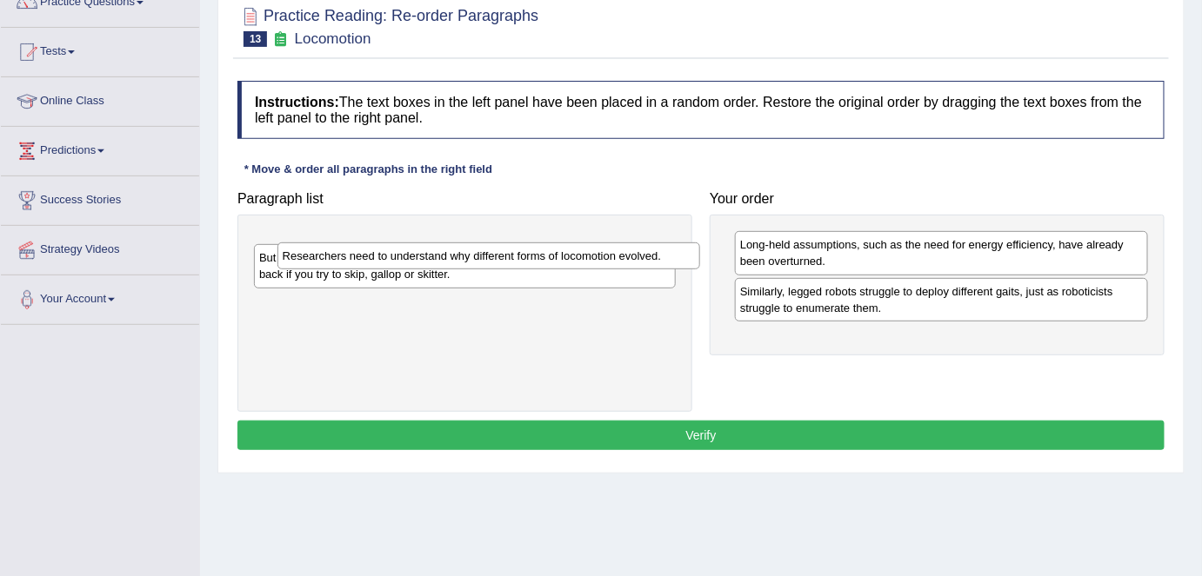
drag, startPoint x: 544, startPoint y: 254, endPoint x: 956, endPoint y: 310, distance: 415.1
click at [700, 270] on div "Researchers need to understand why different forms of locomotion evolved." at bounding box center [488, 256] width 423 height 27
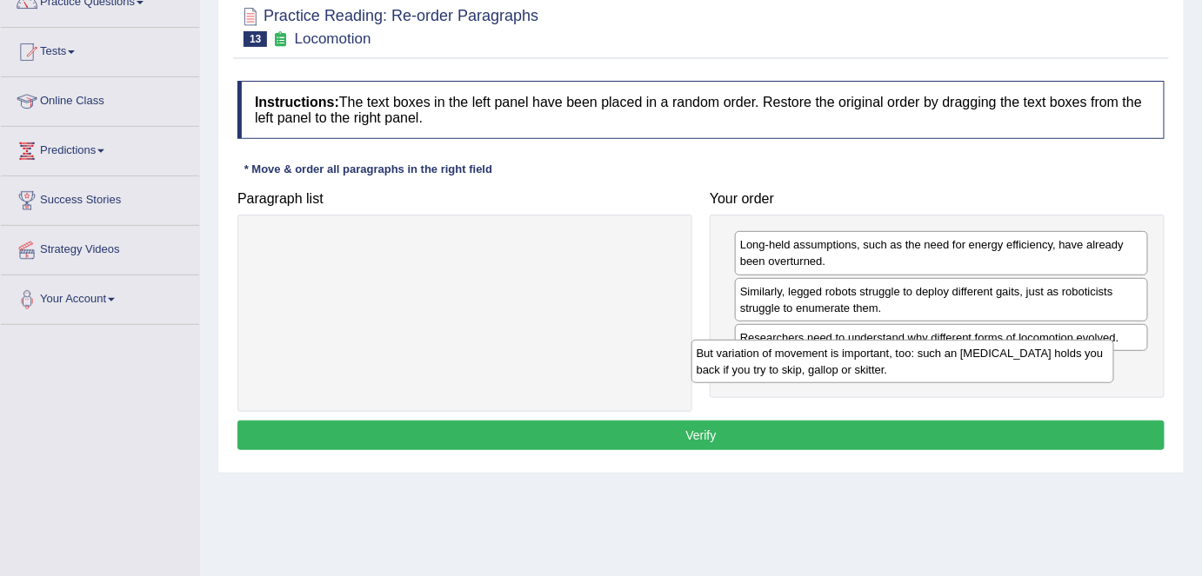
drag, startPoint x: 581, startPoint y: 260, endPoint x: 1018, endPoint y: 368, distance: 450.4
click at [1018, 368] on div "But variation of movement is important, too: such an ankle brace holds you back…" at bounding box center [902, 361] width 423 height 43
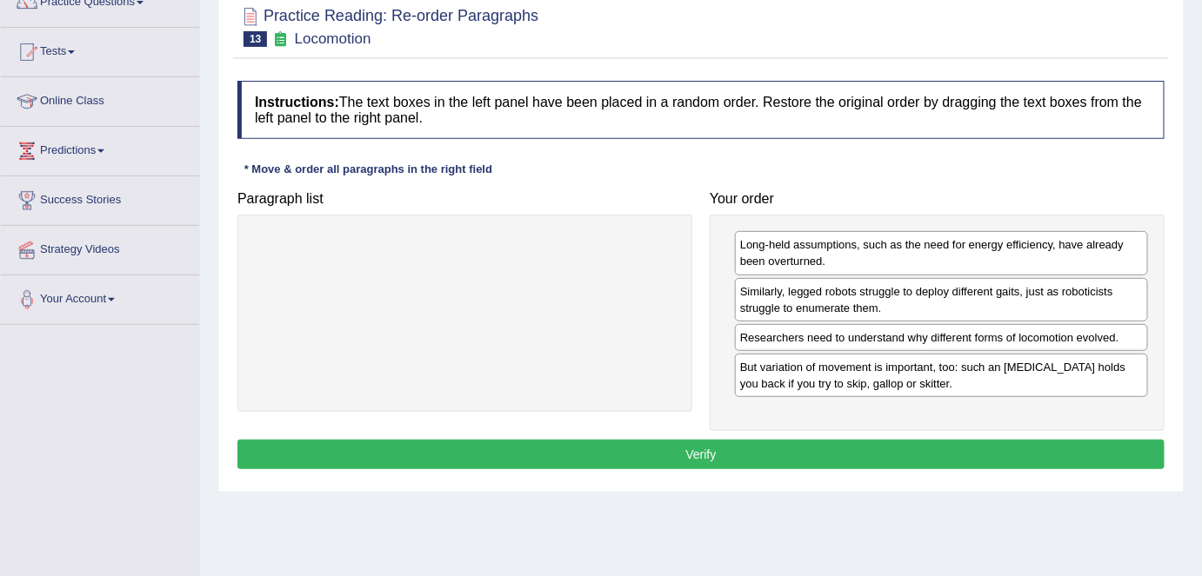
click at [811, 450] on button "Verify" at bounding box center [700, 455] width 927 height 30
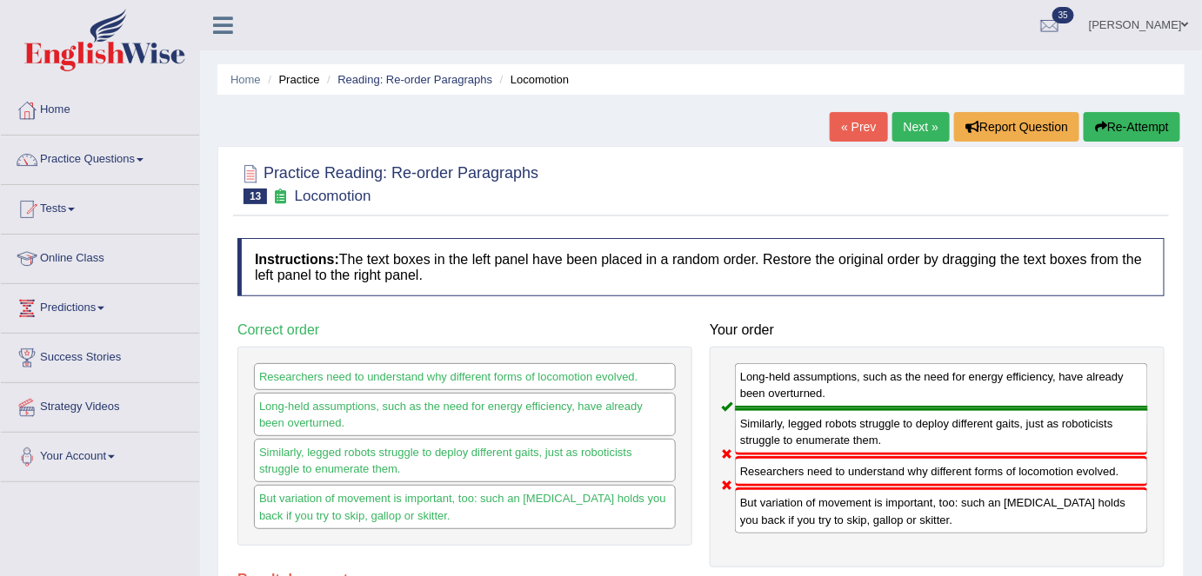
click at [928, 137] on link "Next »" at bounding box center [920, 127] width 57 height 30
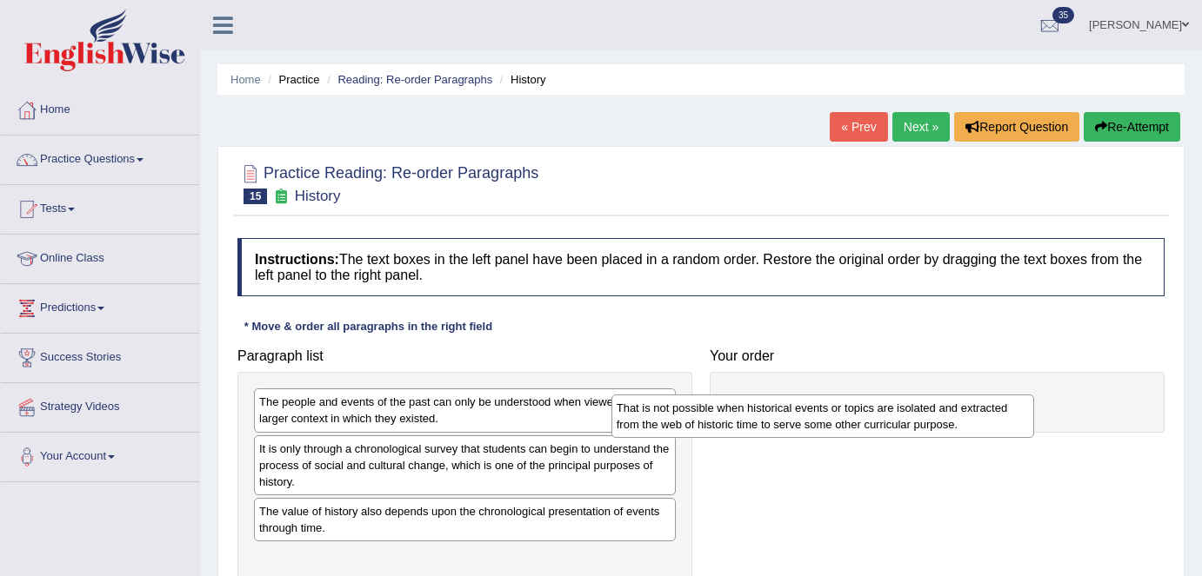
click at [931, 395] on div "That is not possible when historical events or topics are isolated and extracte…" at bounding box center [822, 416] width 423 height 43
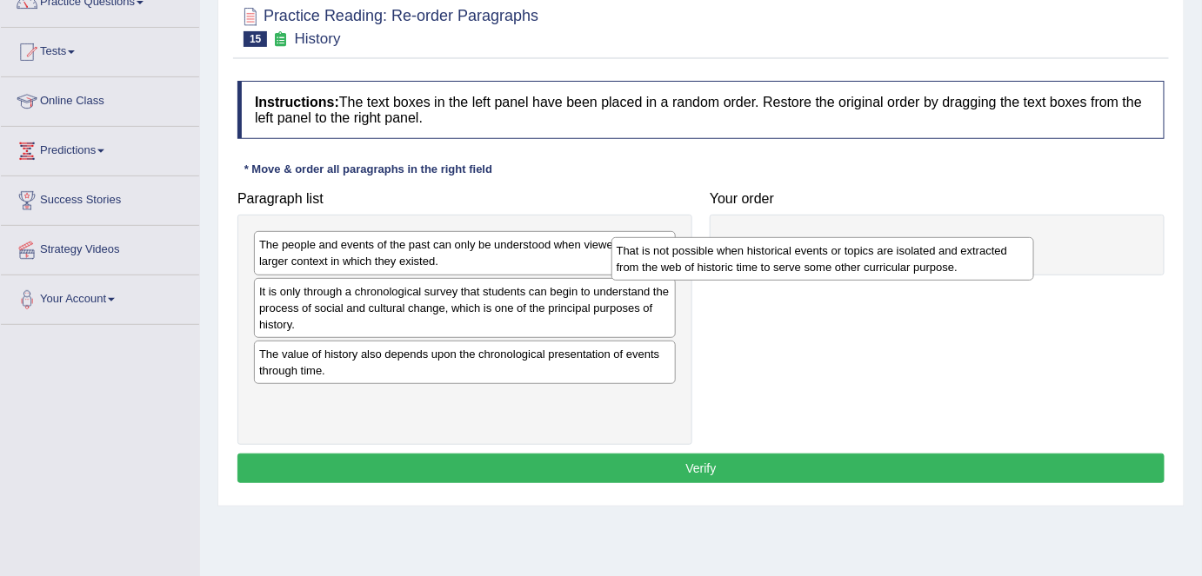
scroll to position [157, 0]
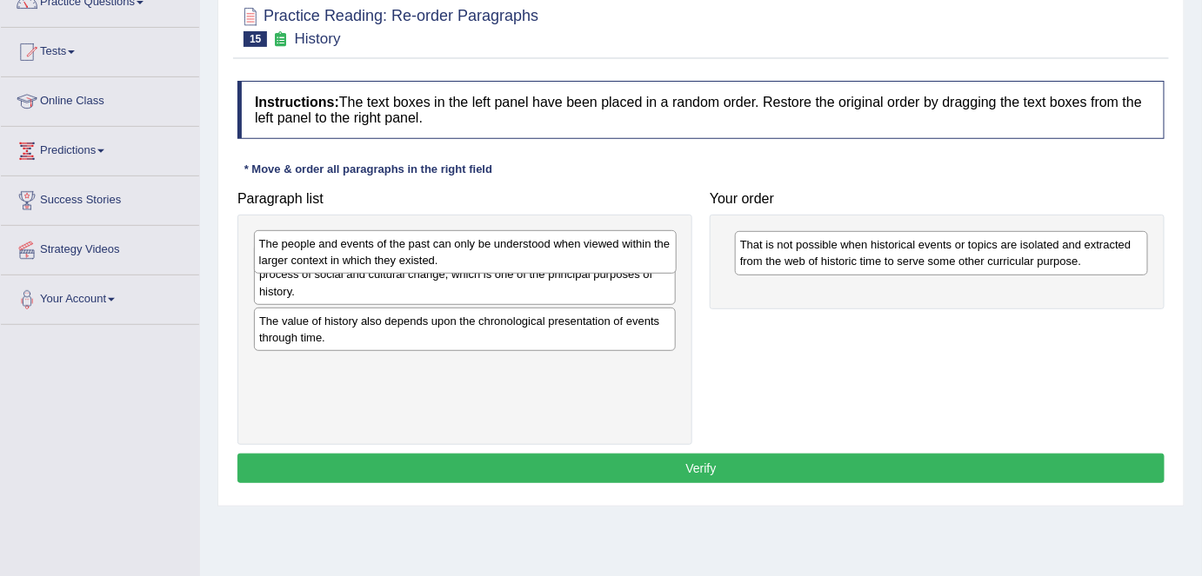
drag, startPoint x: 615, startPoint y: 267, endPoint x: 1110, endPoint y: 265, distance: 495.6
click at [676, 265] on div "The people and events of the past can only be understood when viewed within the…" at bounding box center [465, 251] width 423 height 43
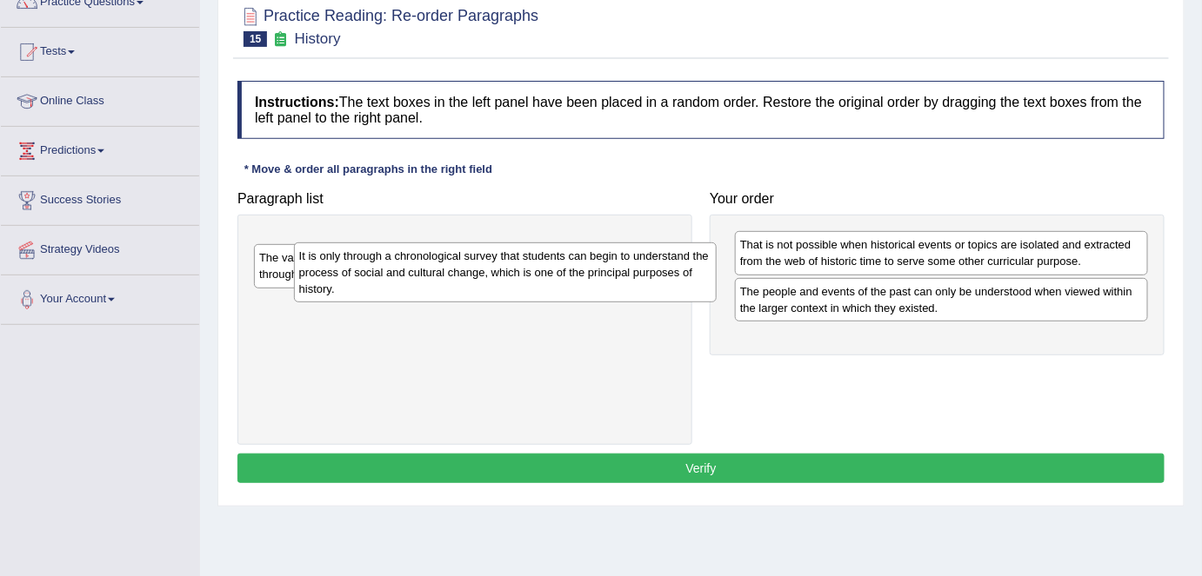
drag, startPoint x: 663, startPoint y: 264, endPoint x: 1213, endPoint y: 303, distance: 550.8
click at [1201, 303] on html "Toggle navigation Home Practice Questions Speaking Practice Read Aloud Repeat S…" at bounding box center [601, 131] width 1202 height 576
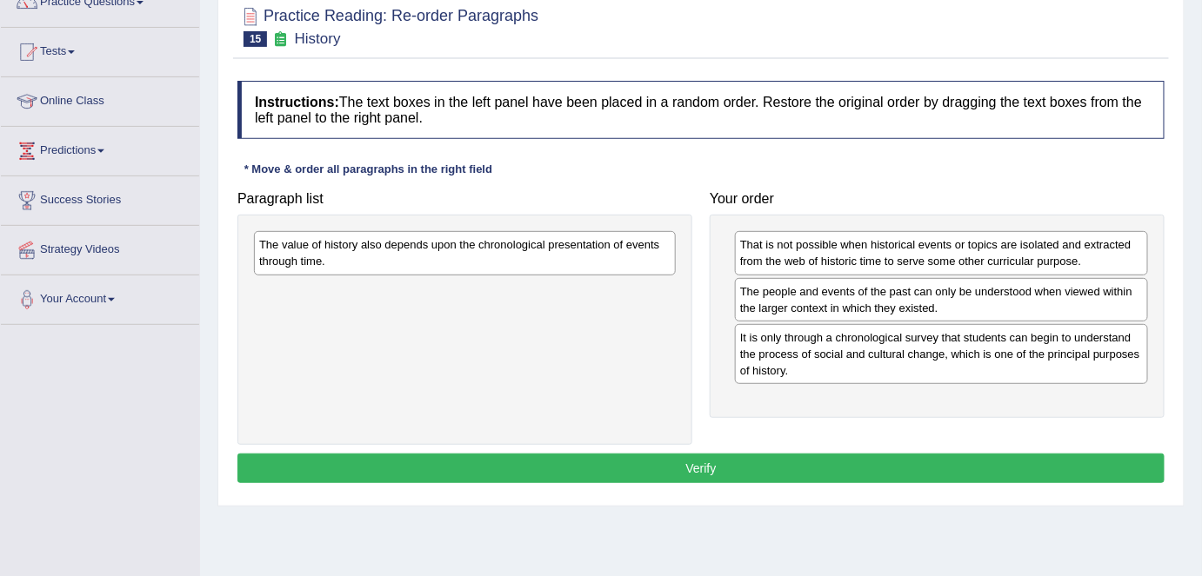
drag, startPoint x: 647, startPoint y: 254, endPoint x: 1062, endPoint y: 360, distance: 428.9
click at [676, 275] on div "The value of history also depends upon the chronological presentation of events…" at bounding box center [465, 252] width 422 height 43
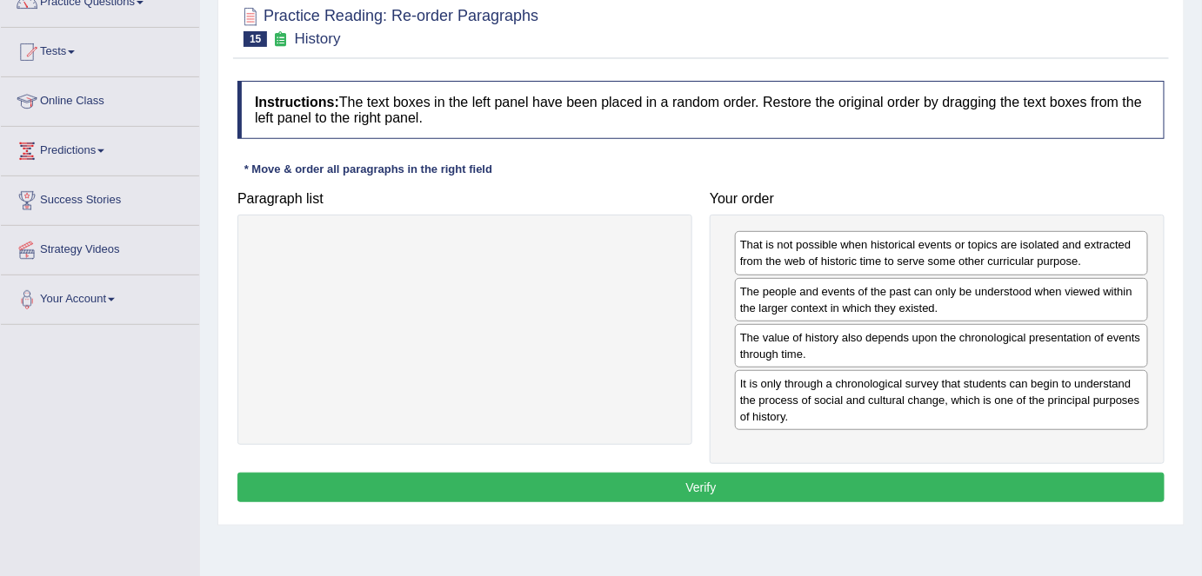
click at [763, 477] on button "Verify" at bounding box center [700, 488] width 927 height 30
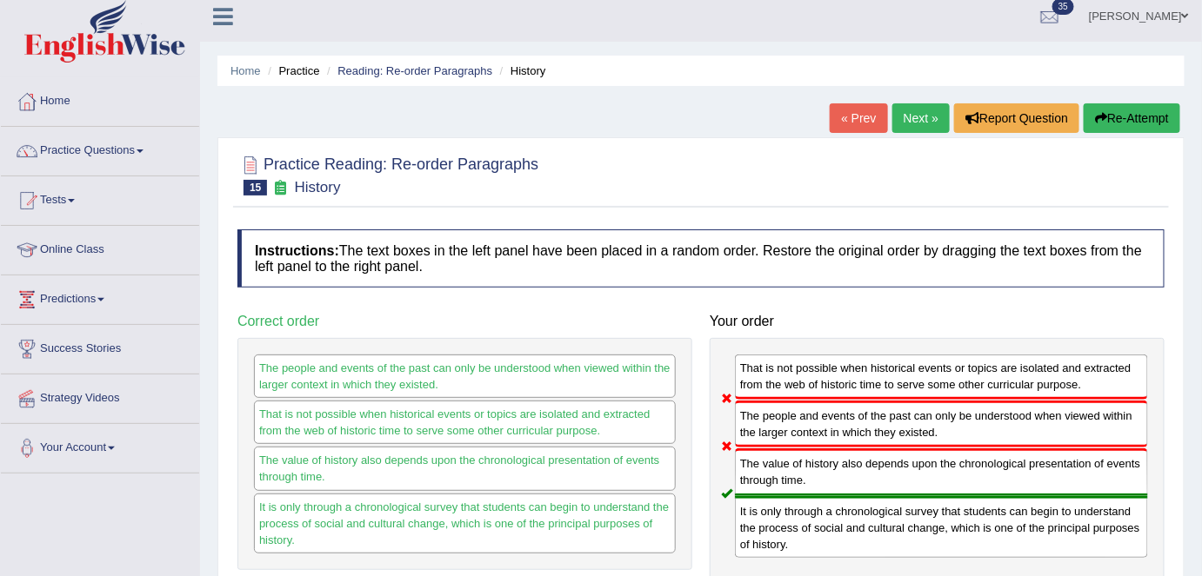
scroll to position [0, 0]
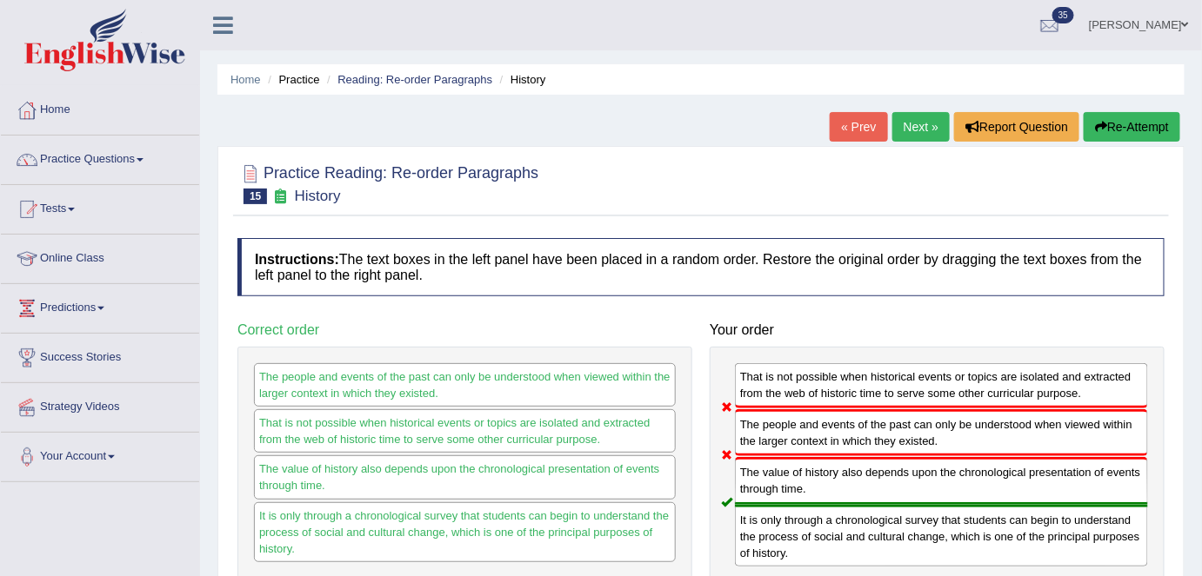
click at [902, 127] on link "Next »" at bounding box center [920, 127] width 57 height 30
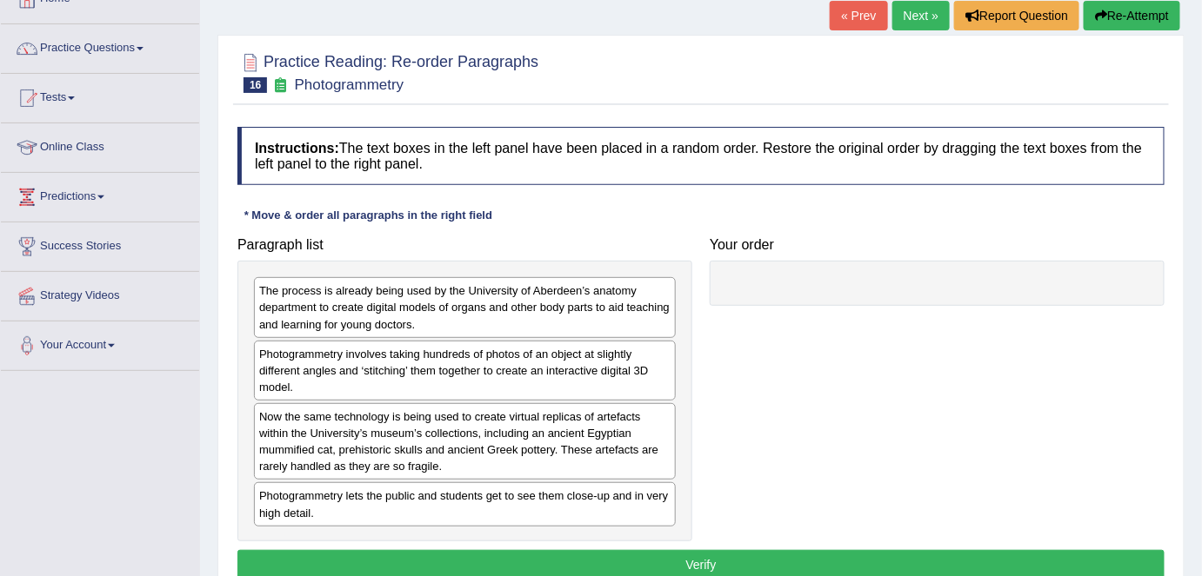
scroll to position [157, 0]
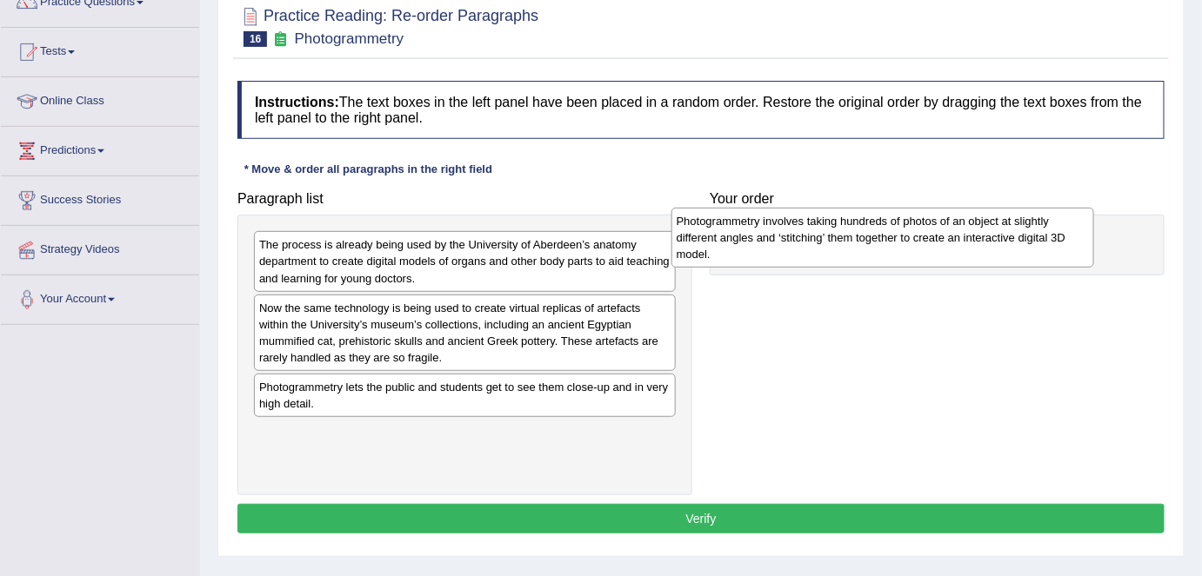
drag, startPoint x: 470, startPoint y: 320, endPoint x: 688, endPoint y: 255, distance: 226.9
click at [904, 234] on div "Photogrammetry involves taking hundreds of photos of an object at slightly diff…" at bounding box center [882, 238] width 423 height 60
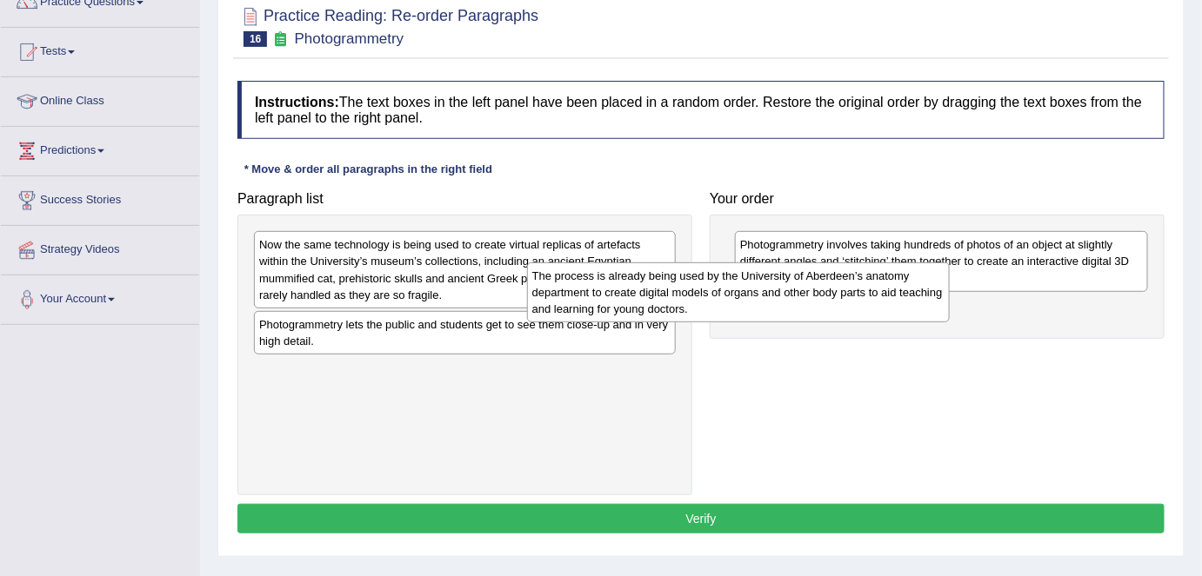
drag, startPoint x: 556, startPoint y: 263, endPoint x: 927, endPoint y: 295, distance: 371.7
click at [949, 295] on div "The process is already being used by the University of Aberdeen’s anatomy depar…" at bounding box center [738, 293] width 423 height 60
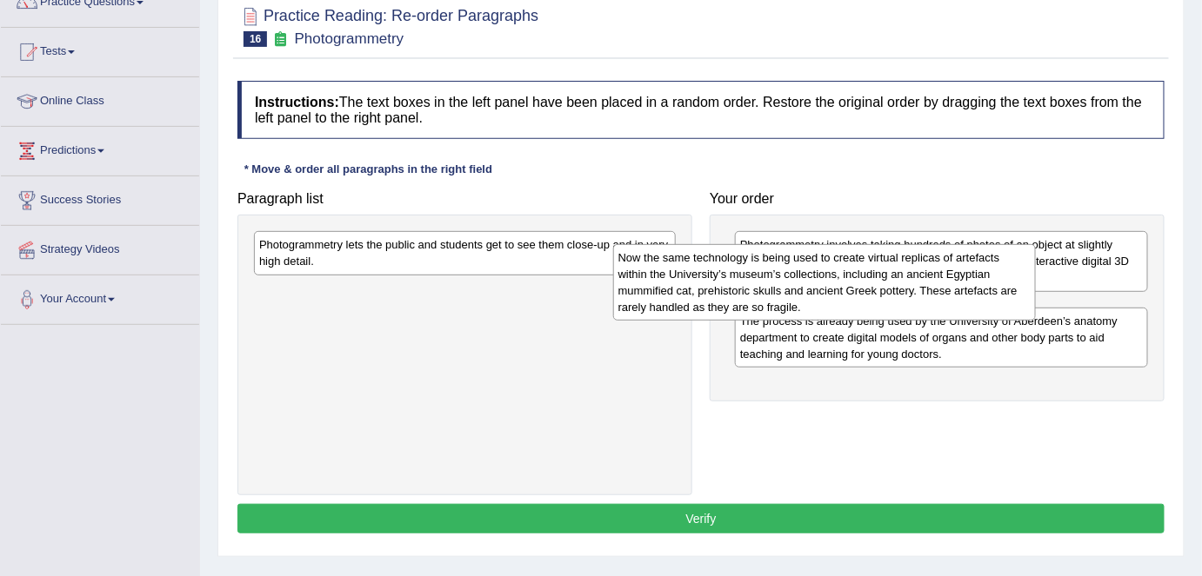
drag, startPoint x: 457, startPoint y: 276, endPoint x: 855, endPoint y: 293, distance: 397.7
click at [855, 293] on div "Now the same technology is being used to create virtual replicas of artefacts w…" at bounding box center [824, 282] width 423 height 77
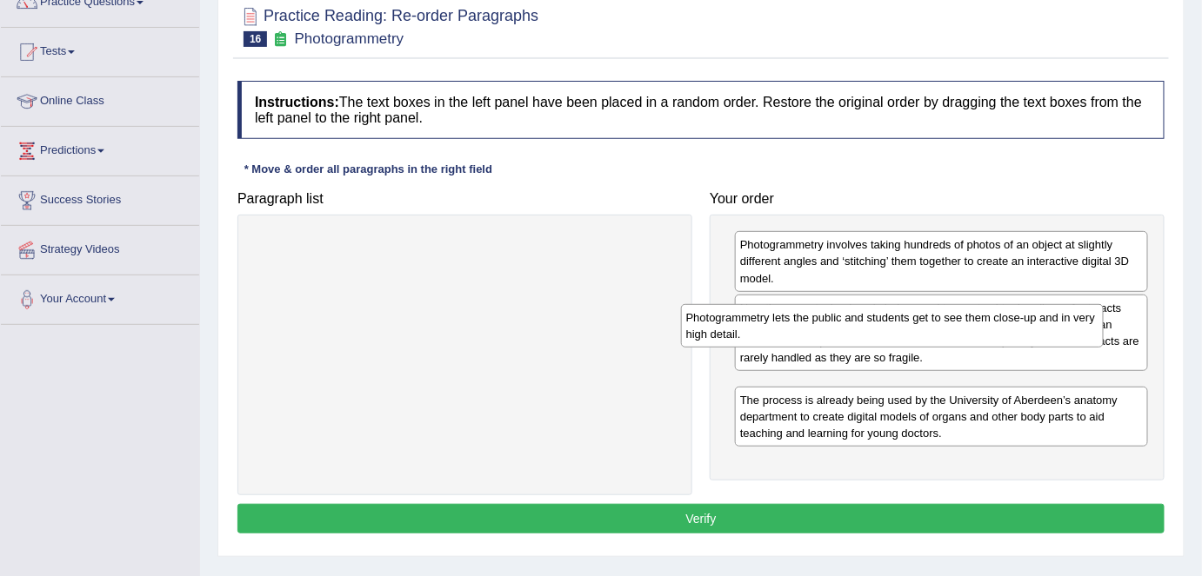
drag, startPoint x: 384, startPoint y: 262, endPoint x: 783, endPoint y: 339, distance: 406.5
click at [789, 336] on div "Photogrammetry lets the public and students get to see them close-up and in ver…" at bounding box center [892, 325] width 423 height 43
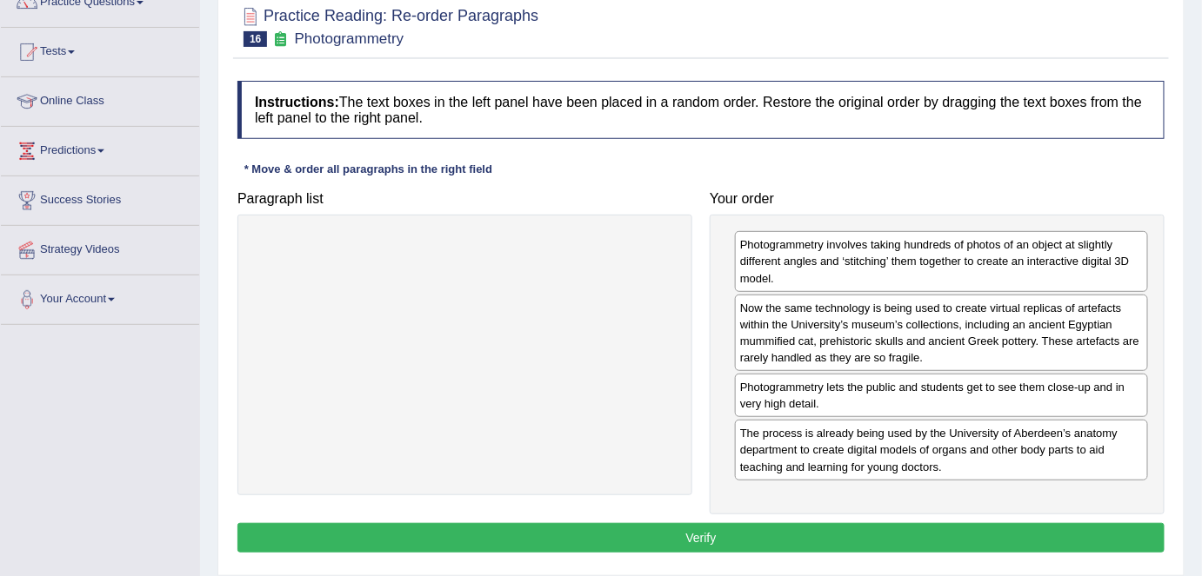
click at [531, 534] on button "Verify" at bounding box center [700, 538] width 927 height 30
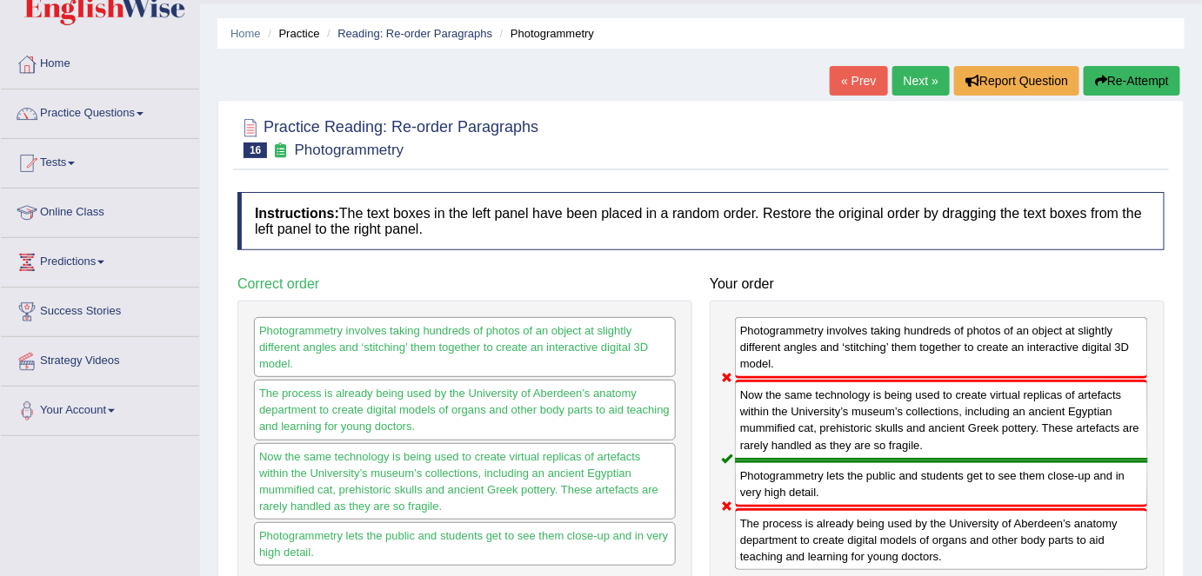
scroll to position [0, 0]
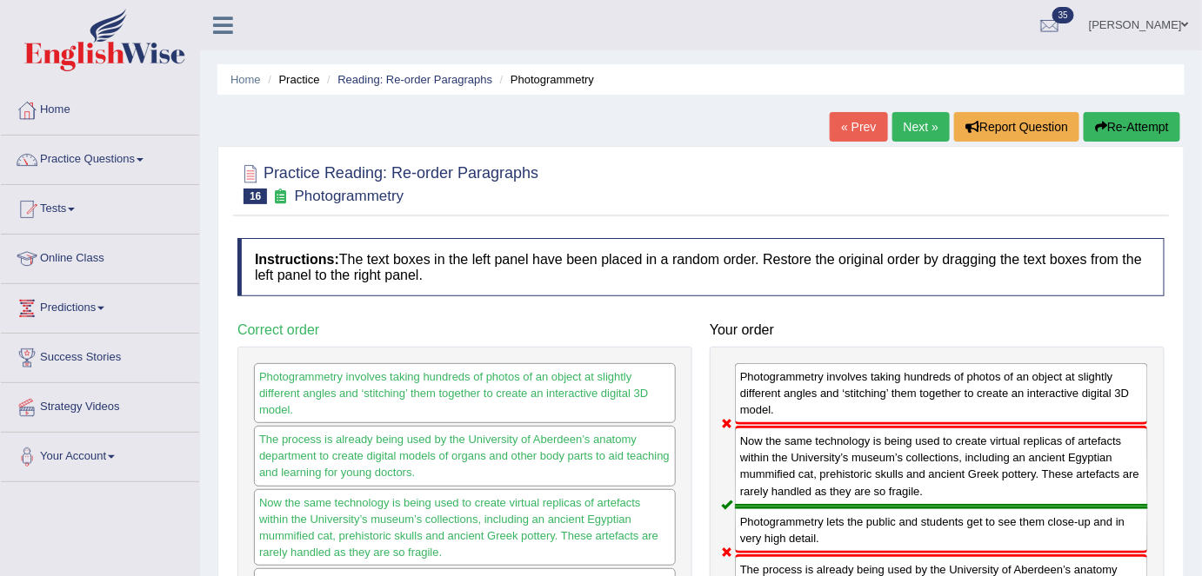
click at [886, 126] on div "« Prev Next » Report Question Re-Attempt" at bounding box center [1006, 129] width 355 height 34
click at [901, 130] on link "Next »" at bounding box center [920, 127] width 57 height 30
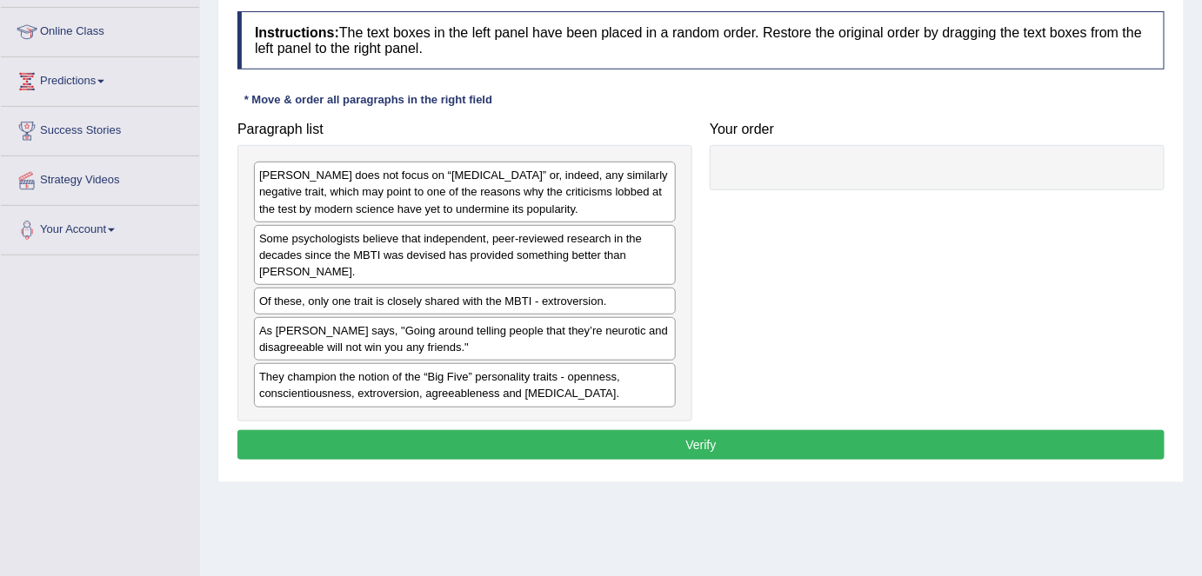
scroll to position [236, 0]
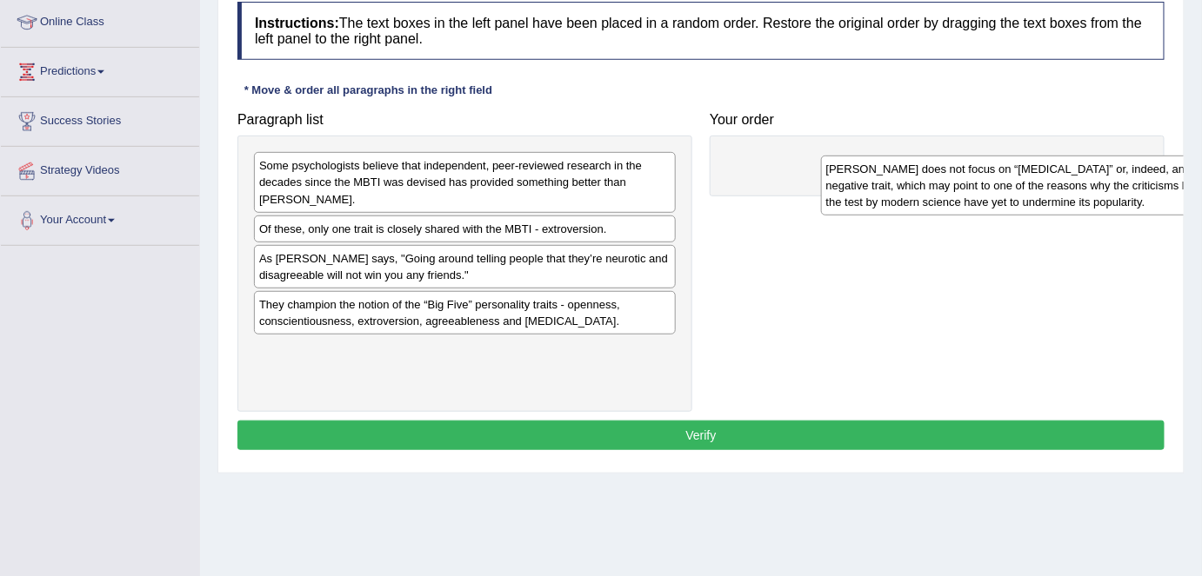
drag, startPoint x: 444, startPoint y: 170, endPoint x: 1011, endPoint y: 172, distance: 566.9
click at [1011, 172] on div "[PERSON_NAME] does not focus on “[MEDICAL_DATA]” or, indeed, any similarly nega…" at bounding box center [1032, 186] width 423 height 60
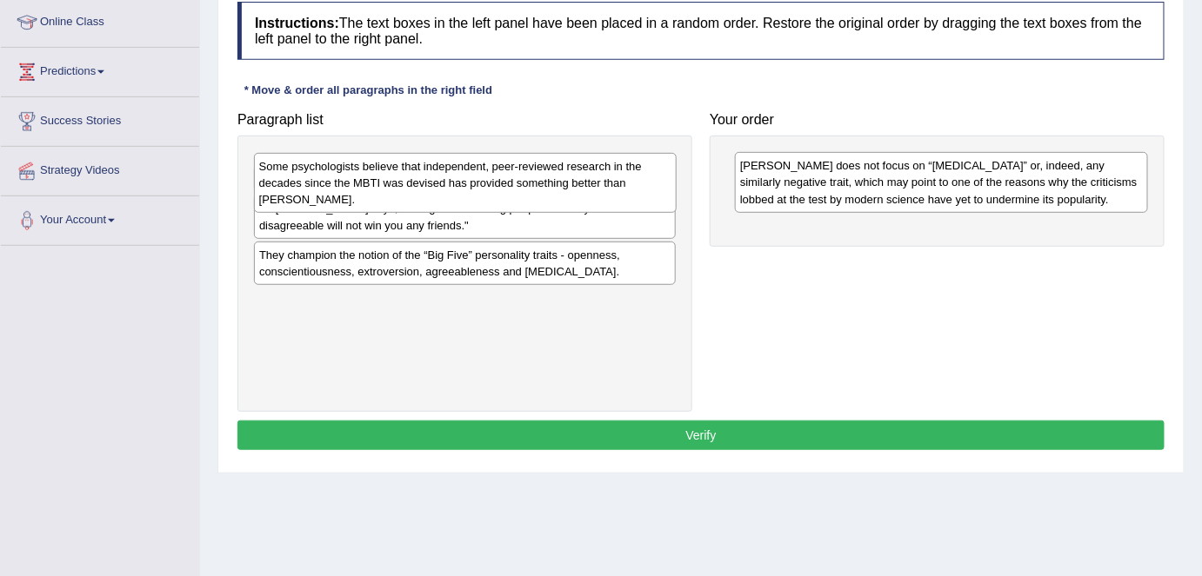
drag, startPoint x: 592, startPoint y: 173, endPoint x: 860, endPoint y: 201, distance: 269.2
click at [676, 201] on div "Some psychologists believe that independent, peer-reviewed research in the deca…" at bounding box center [465, 183] width 423 height 60
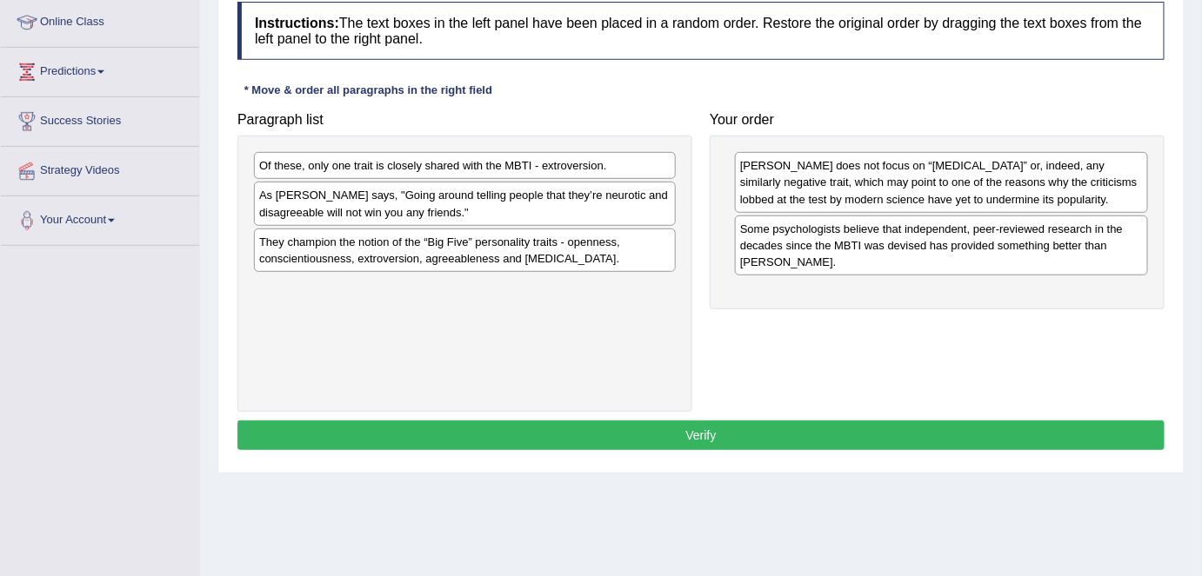
drag, startPoint x: 473, startPoint y: 149, endPoint x: 710, endPoint y: 203, distance: 243.4
click at [767, 208] on div "Paragraph list Of these, only one trait is closely shared with the MBTI - extro…" at bounding box center [701, 257] width 944 height 309
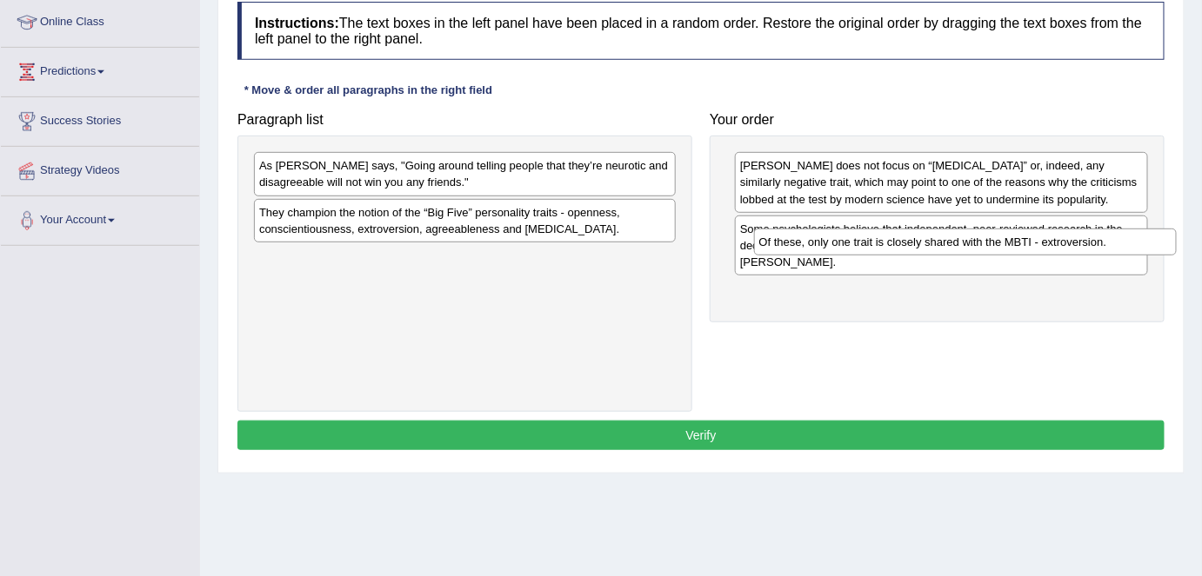
drag, startPoint x: 493, startPoint y: 172, endPoint x: 658, endPoint y: 177, distance: 165.3
click at [992, 246] on div "Of these, only one trait is closely shared with the MBTI - extroversion." at bounding box center [965, 242] width 423 height 27
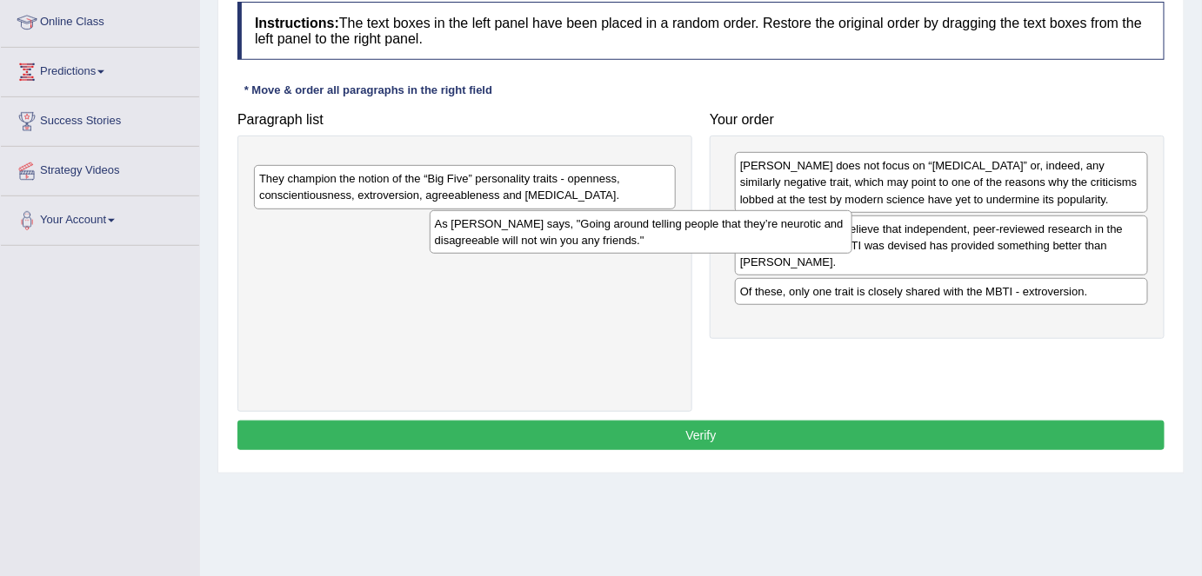
drag, startPoint x: 580, startPoint y: 170, endPoint x: 723, endPoint y: 203, distance: 147.2
click at [852, 254] on div "As [PERSON_NAME] says, "Going around telling people that they’re neurotic and d…" at bounding box center [641, 231] width 423 height 43
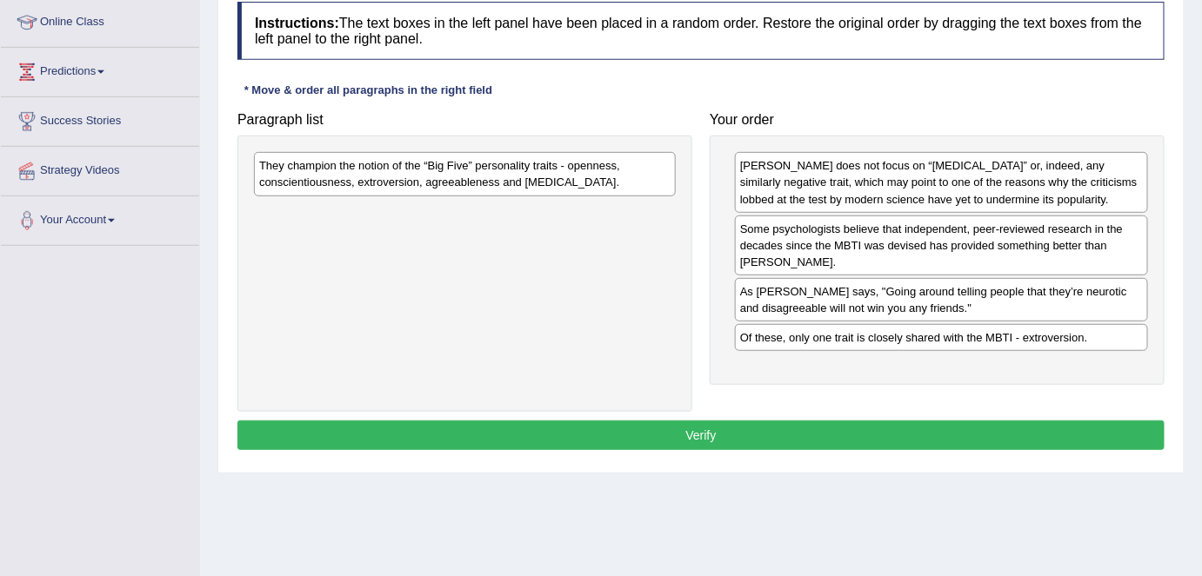
drag, startPoint x: 639, startPoint y: 183, endPoint x: 983, endPoint y: 263, distance: 353.5
click at [676, 196] on div "They champion the notion of the “Big Five” personality traits - openness, consc…" at bounding box center [465, 173] width 422 height 43
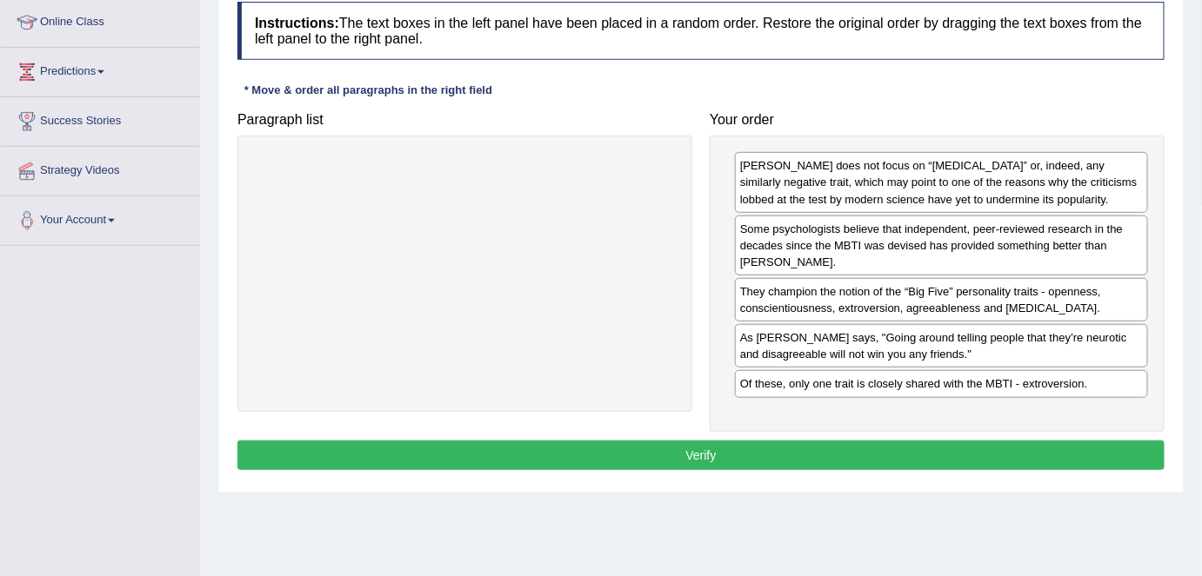
click at [730, 454] on button "Verify" at bounding box center [700, 456] width 927 height 30
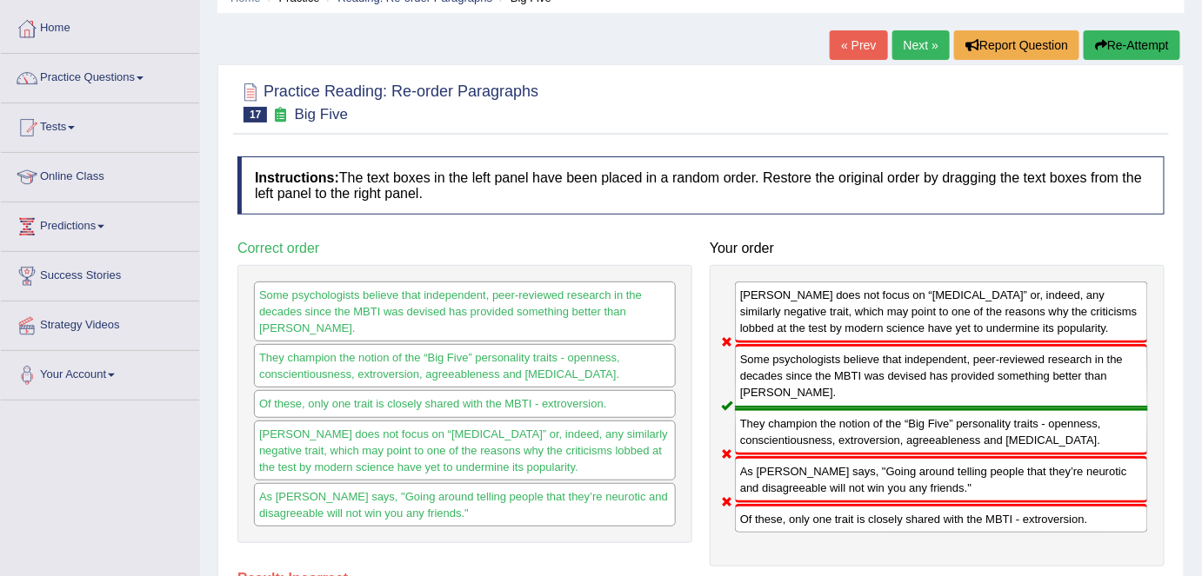
scroll to position [78, 0]
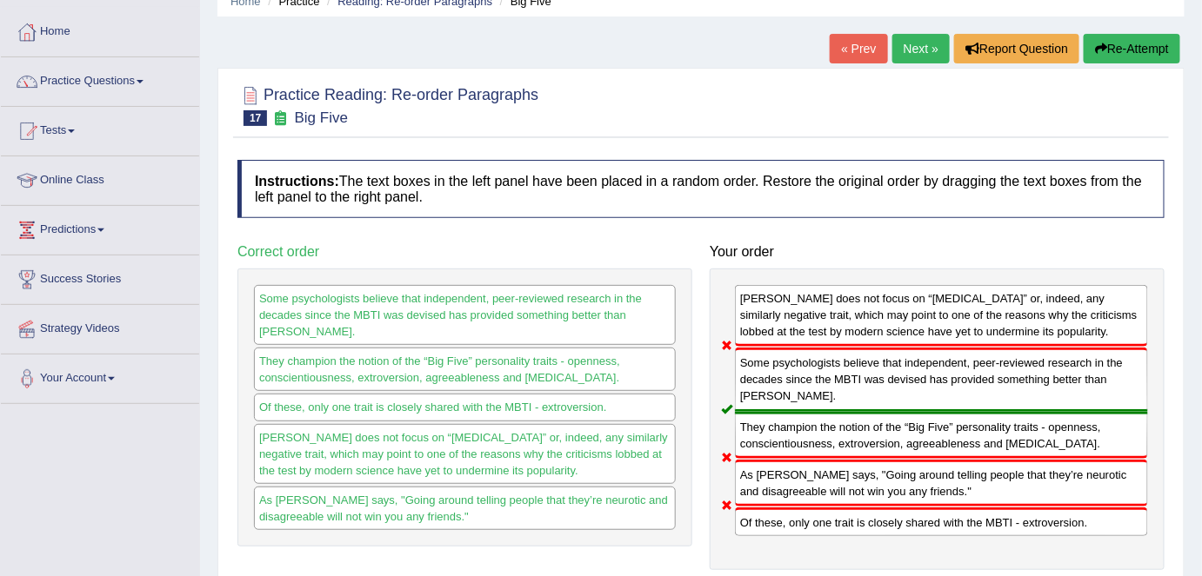
click at [926, 51] on link "Next »" at bounding box center [920, 49] width 57 height 30
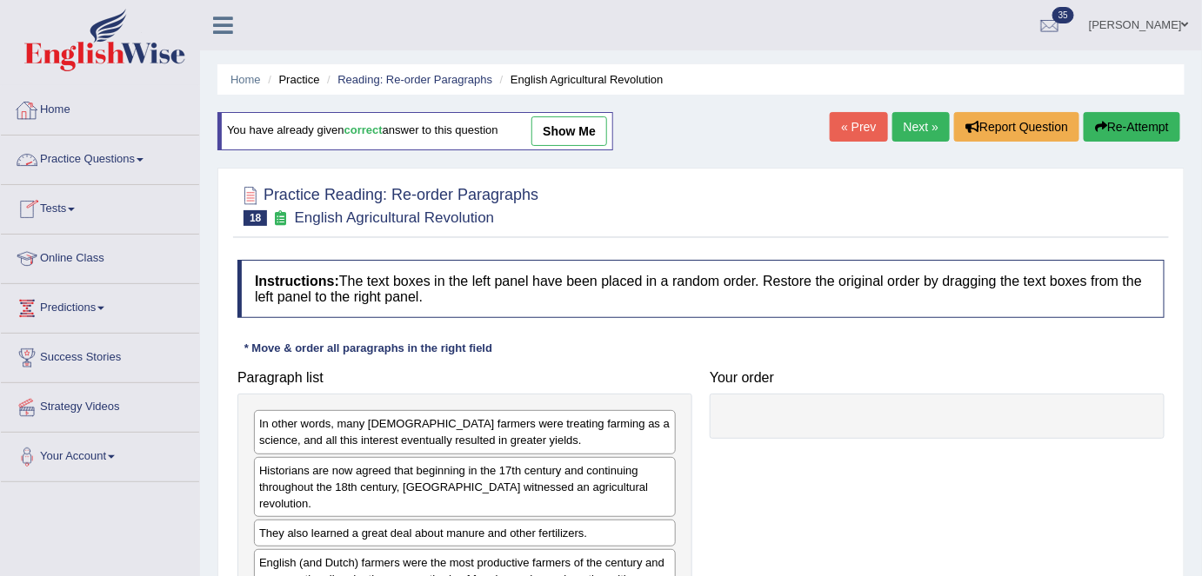
click at [84, 111] on link "Home" at bounding box center [100, 107] width 198 height 43
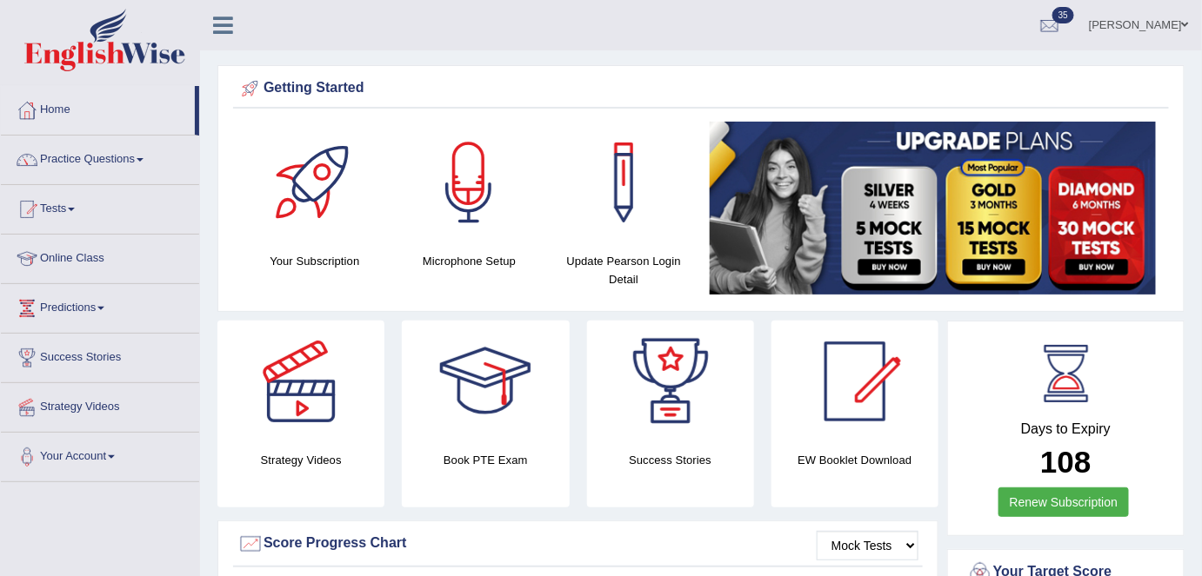
click at [134, 163] on link "Practice Questions" at bounding box center [100, 157] width 198 height 43
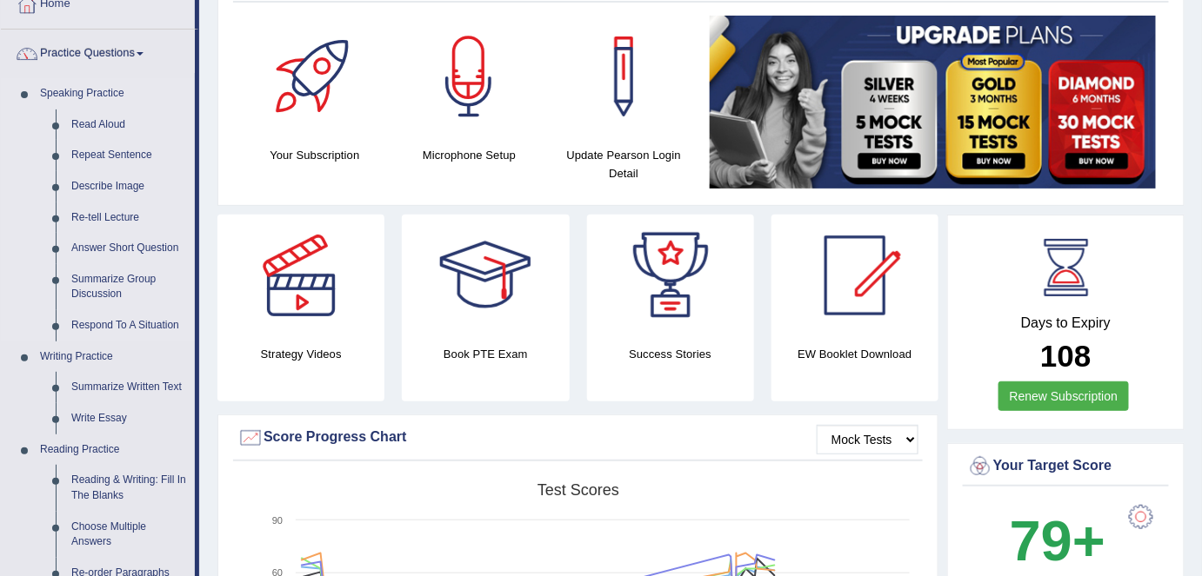
scroll to position [78, 0]
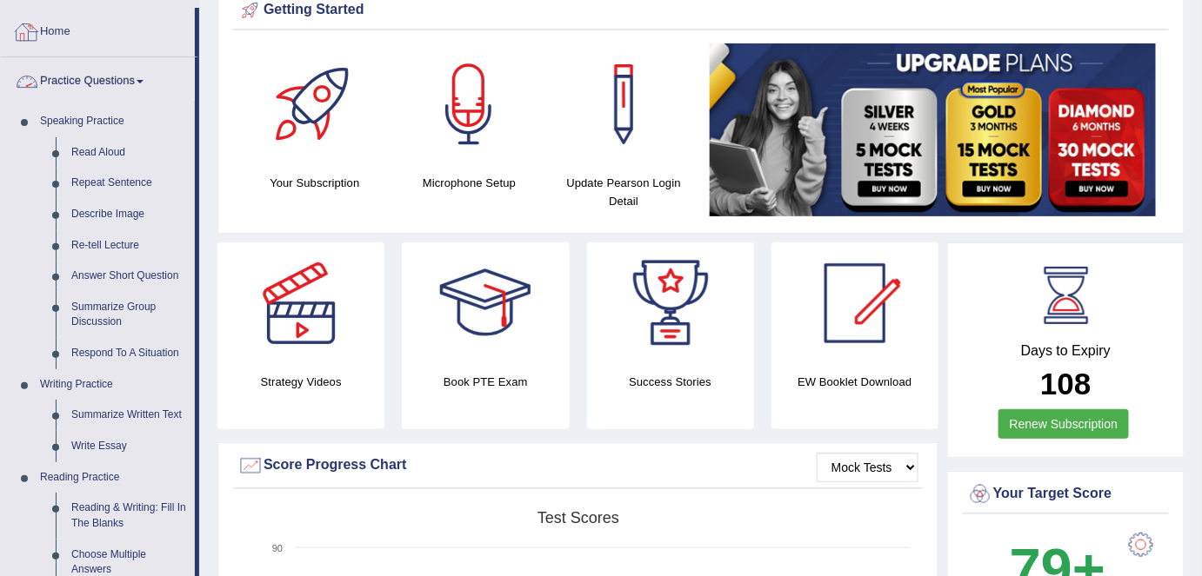
drag, startPoint x: 114, startPoint y: 148, endPoint x: 308, endPoint y: 144, distance: 193.9
click at [114, 148] on link "Read Aloud" at bounding box center [128, 152] width 131 height 31
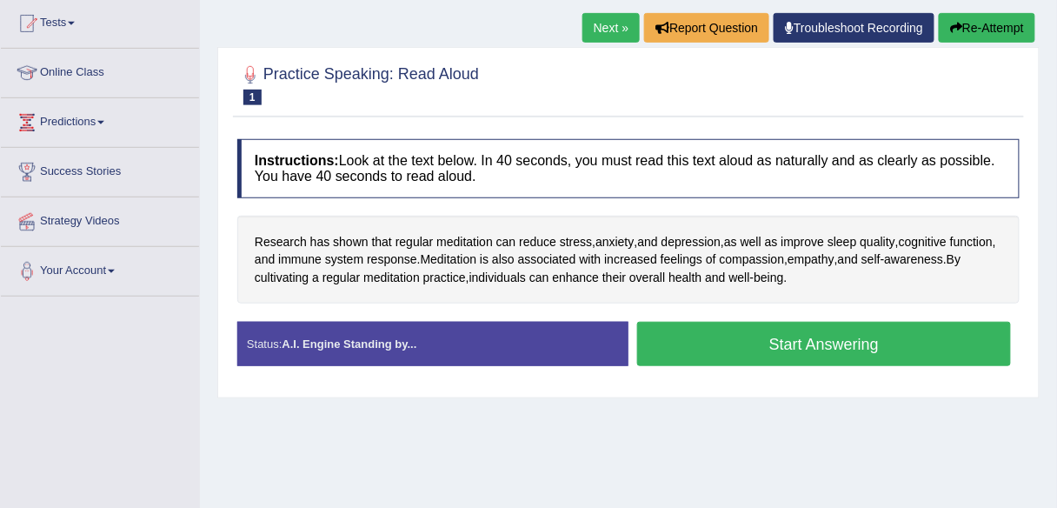
click at [612, 31] on link "Next »" at bounding box center [611, 28] width 57 height 30
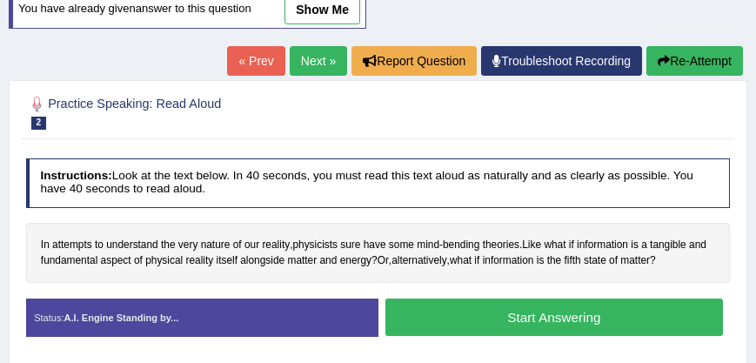
scroll to position [249, 0]
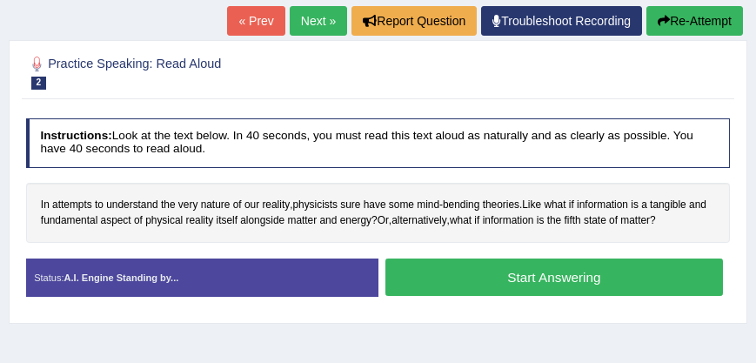
click at [308, 27] on link "Next »" at bounding box center [318, 21] width 57 height 30
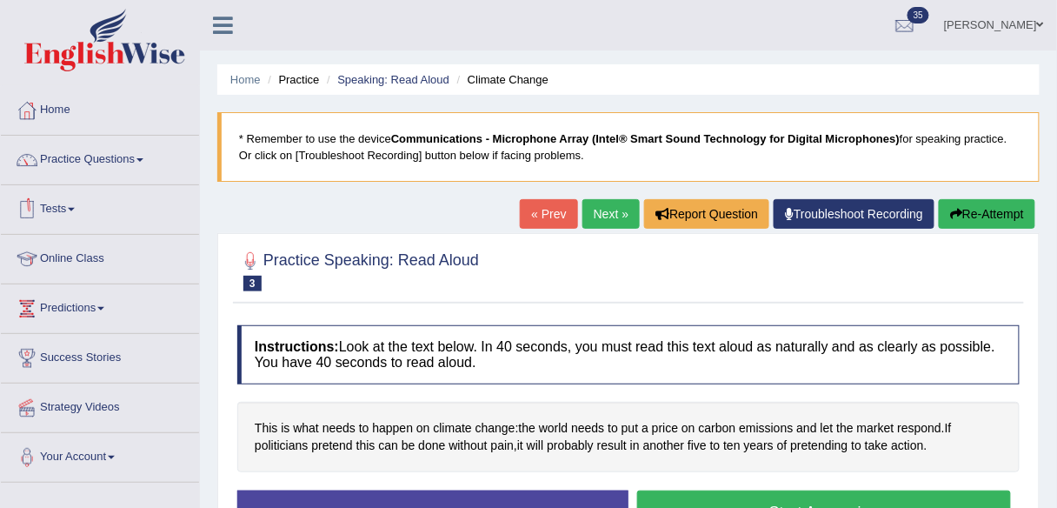
click at [128, 179] on li "Practice Questions Speaking Practice Read Aloud Repeat Sentence Describe Image …" at bounding box center [100, 161] width 198 height 50
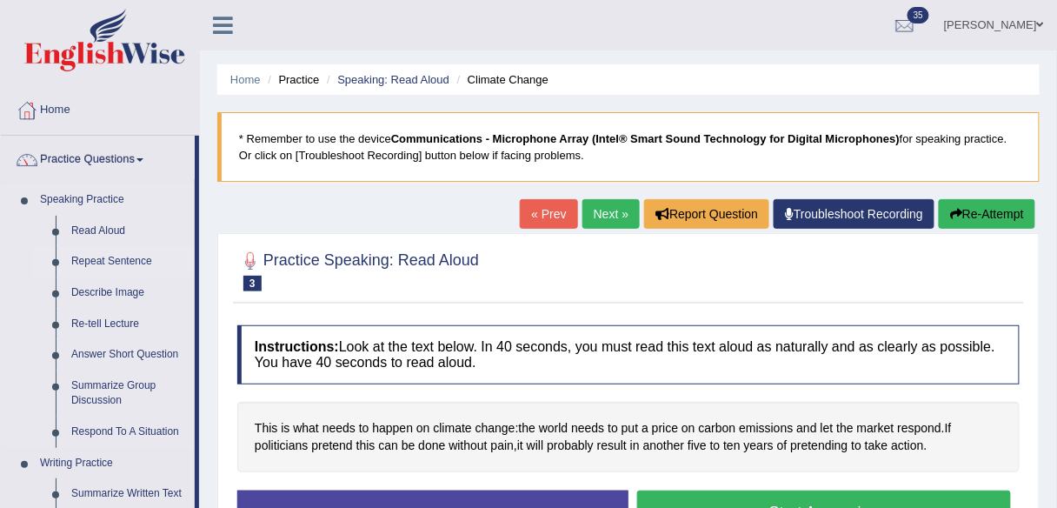
click at [139, 261] on link "Repeat Sentence" at bounding box center [128, 261] width 131 height 31
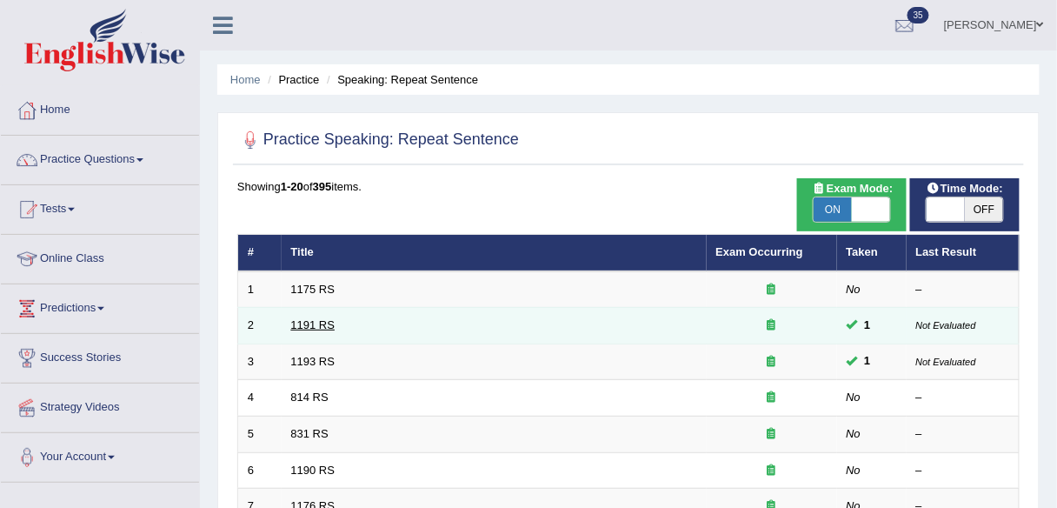
click at [313, 323] on link "1191 RS" at bounding box center [313, 324] width 44 height 13
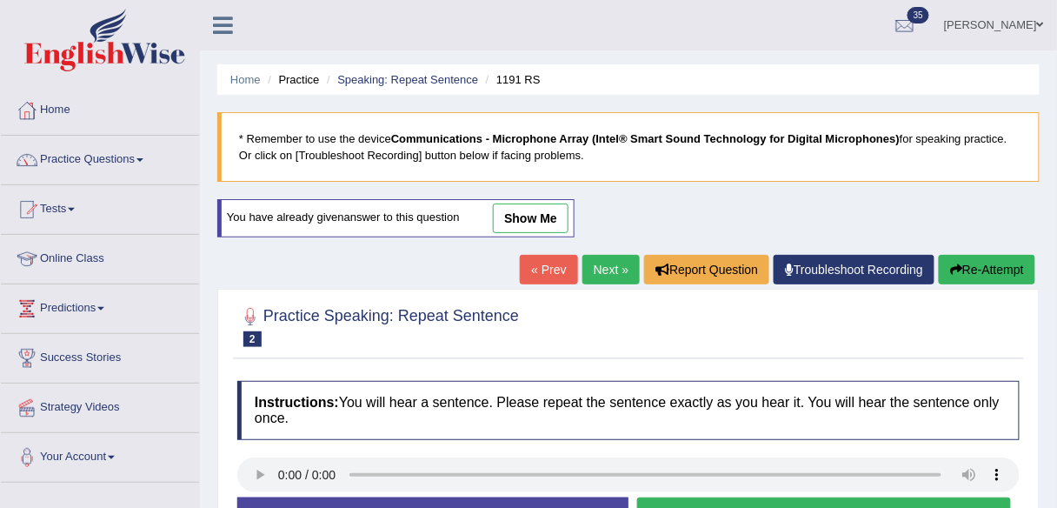
click at [597, 280] on link "Next »" at bounding box center [611, 270] width 57 height 30
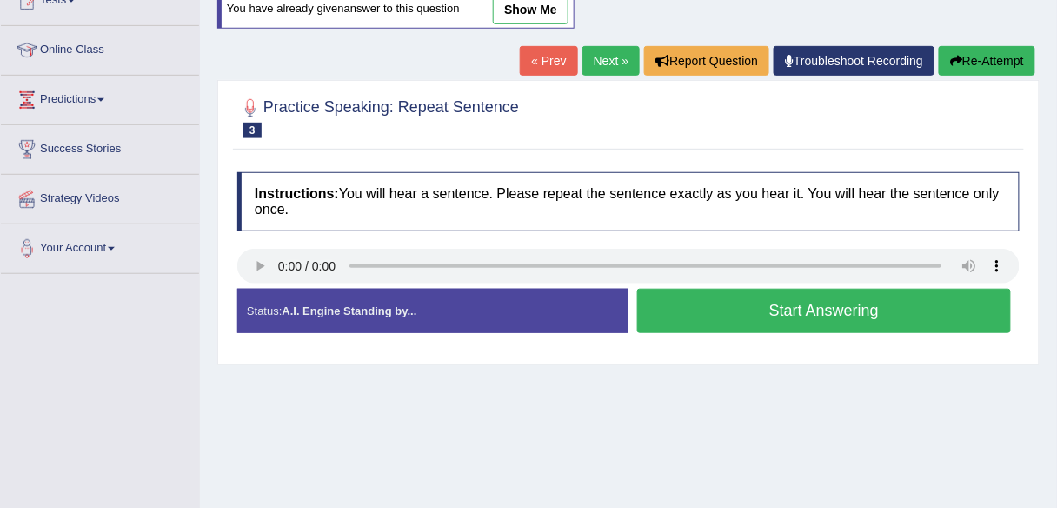
click at [587, 64] on link "Next »" at bounding box center [611, 61] width 57 height 30
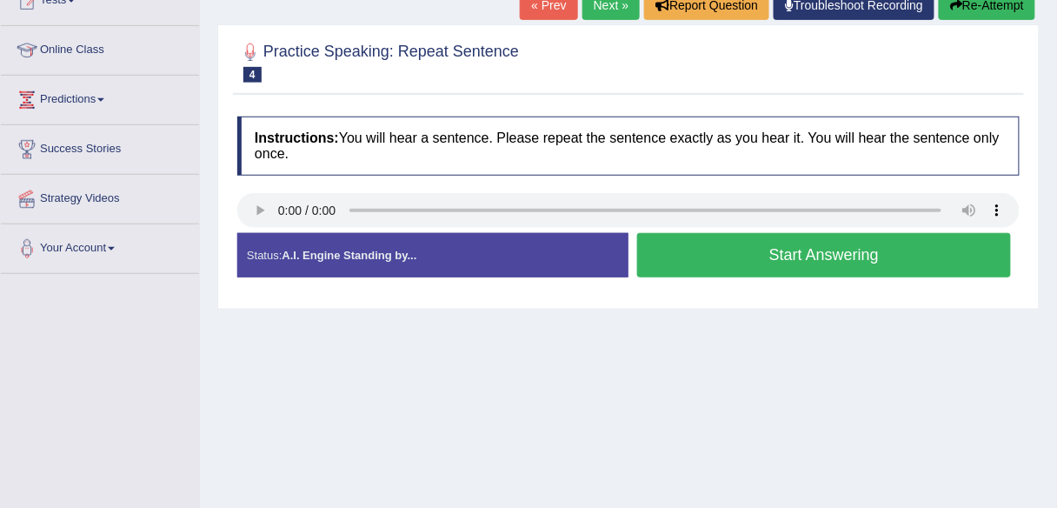
scroll to position [209, 0]
click at [721, 263] on button "Start Answering" at bounding box center [824, 255] width 374 height 44
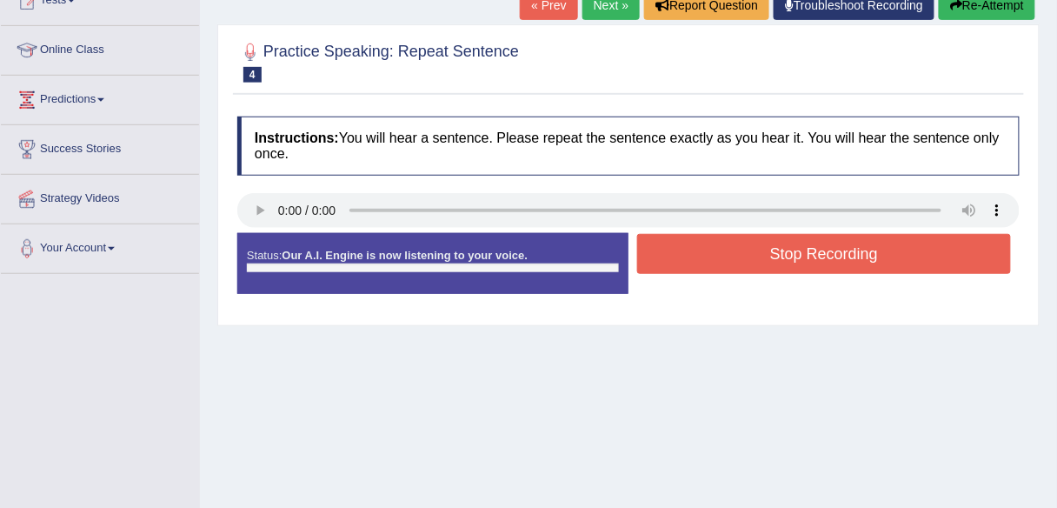
click at [721, 263] on button "Stop Recording" at bounding box center [824, 254] width 374 height 40
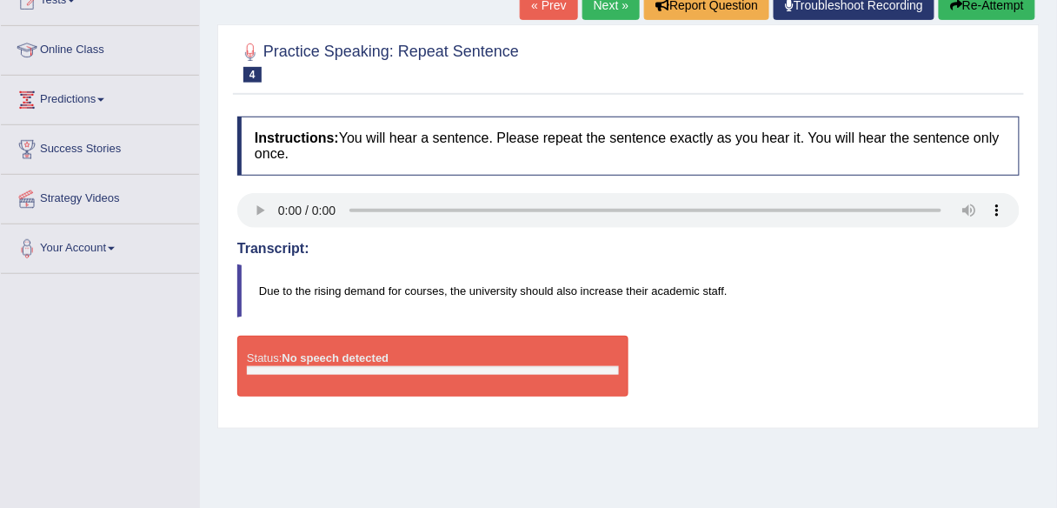
click at [614, 7] on link "Next »" at bounding box center [611, 5] width 57 height 30
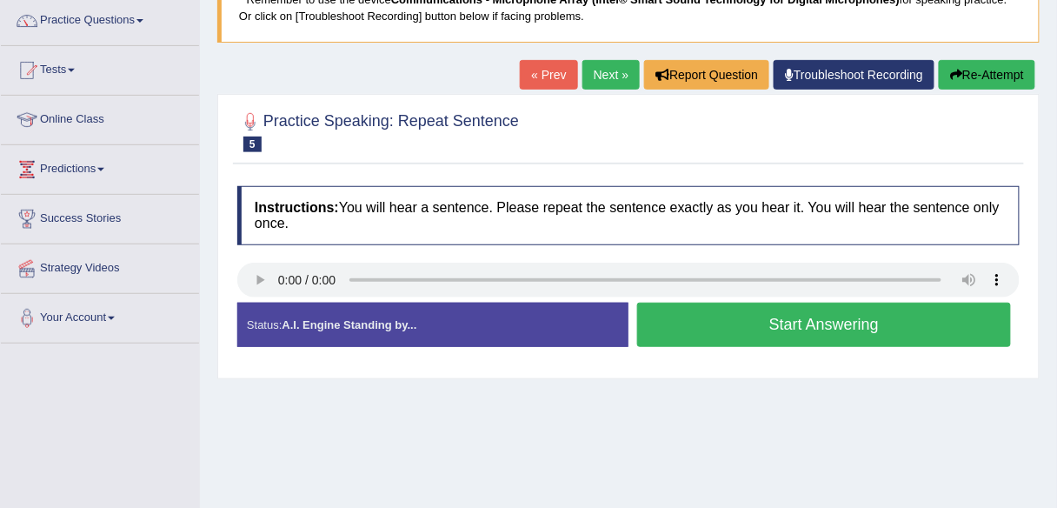
click at [106, 23] on link "Practice Questions" at bounding box center [100, 18] width 198 height 43
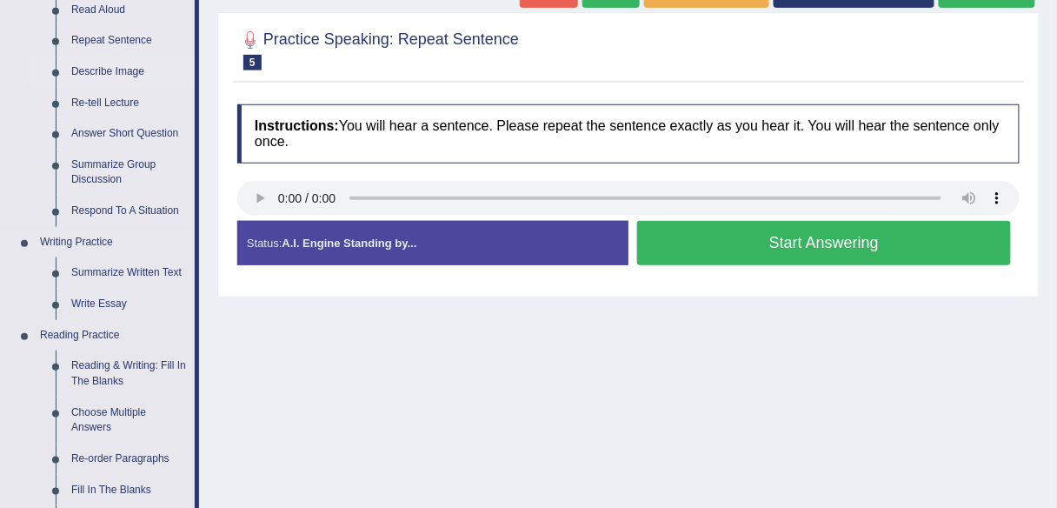
scroll to position [209, 0]
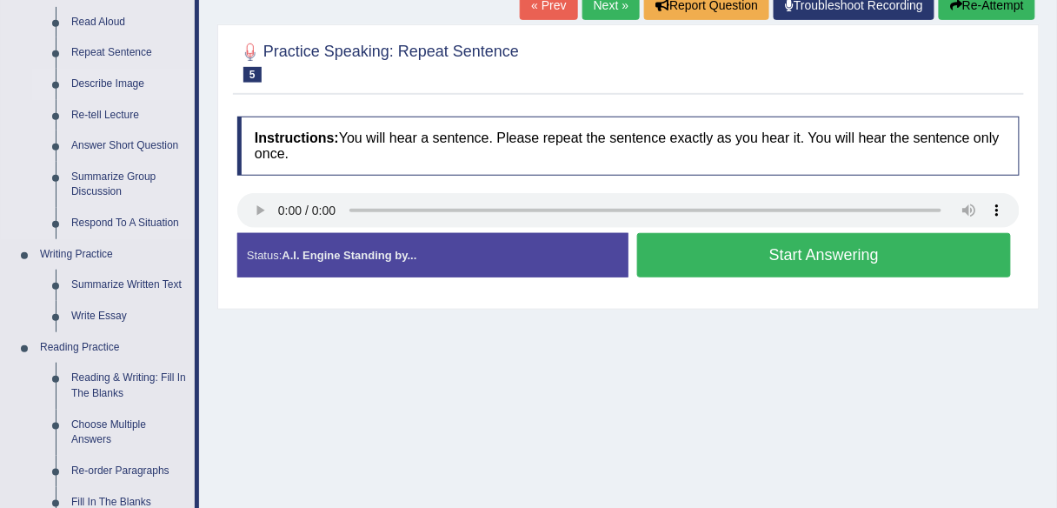
click at [130, 84] on link "Describe Image" at bounding box center [128, 84] width 131 height 31
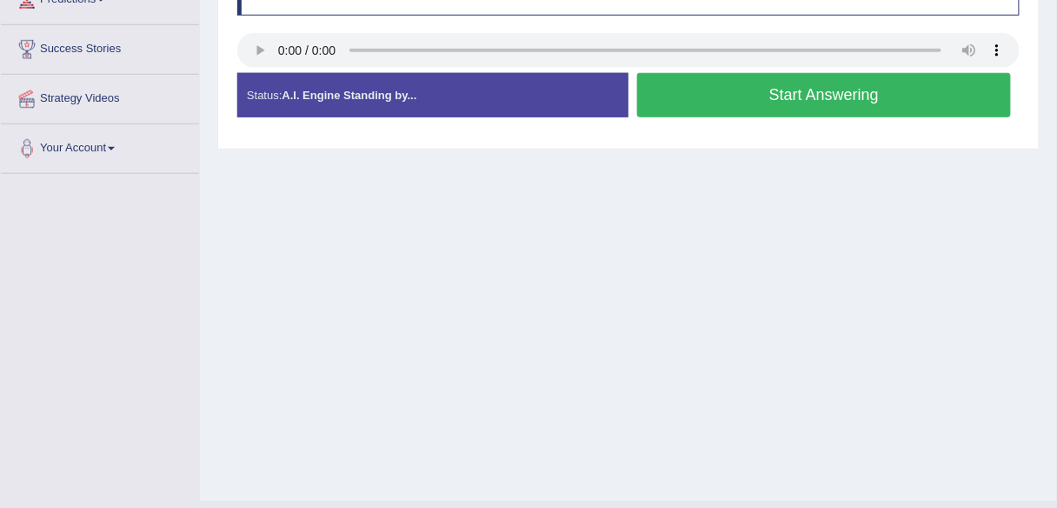
scroll to position [405, 0]
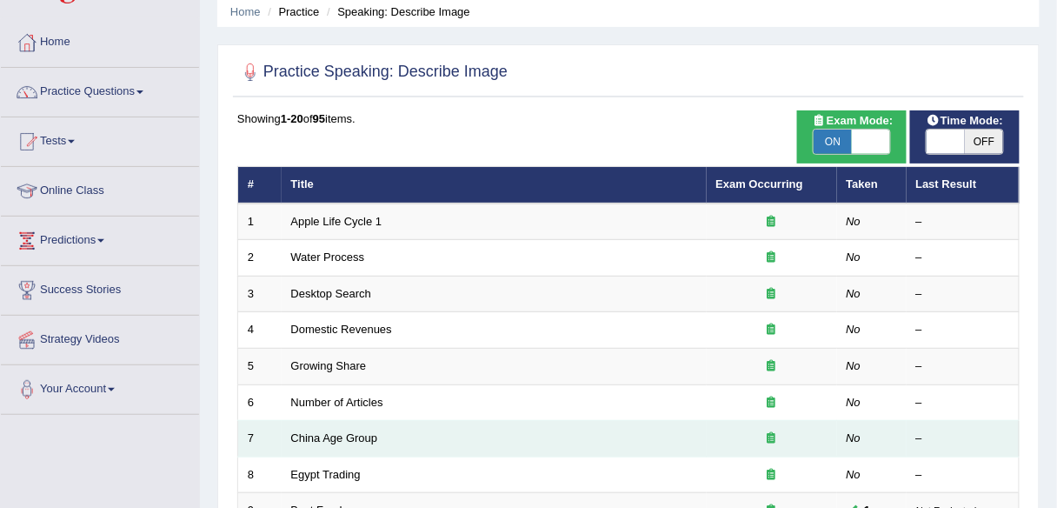
scroll to position [209, 0]
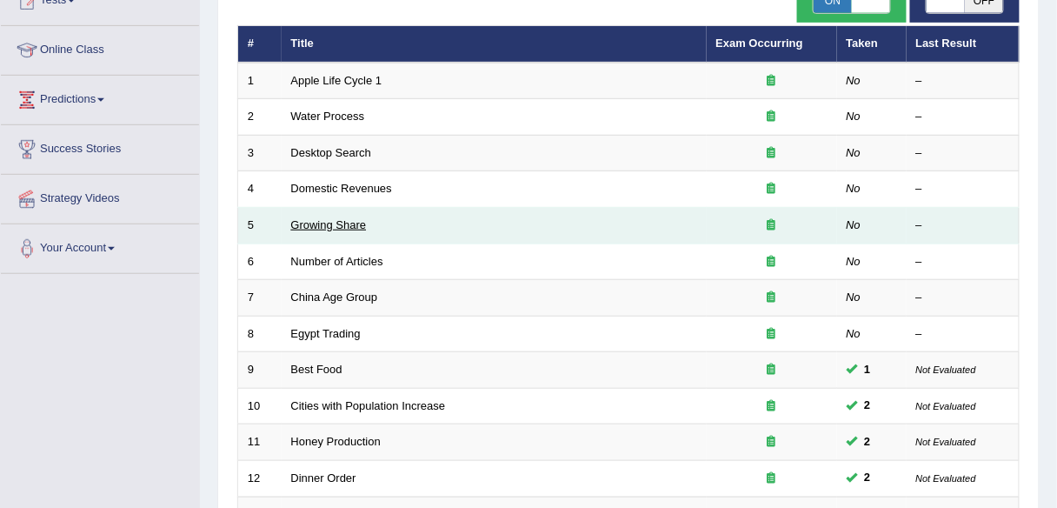
click at [344, 220] on link "Growing Share" at bounding box center [329, 224] width 76 height 13
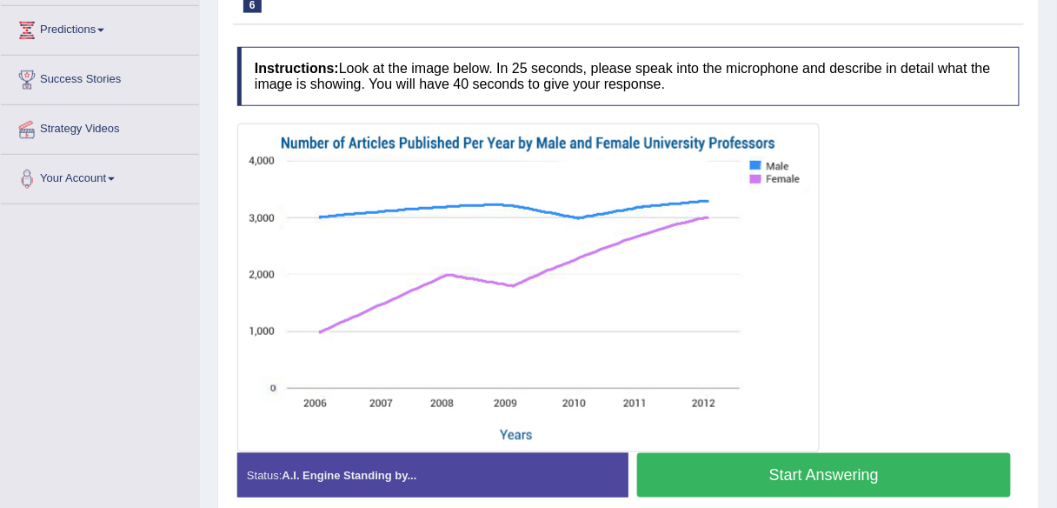
click at [903, 260] on div at bounding box center [628, 287] width 783 height 329
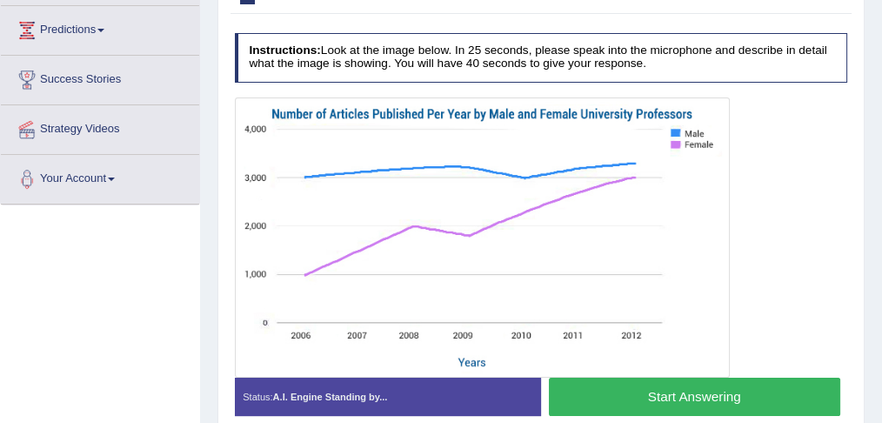
click at [689, 175] on img at bounding box center [482, 237] width 488 height 272
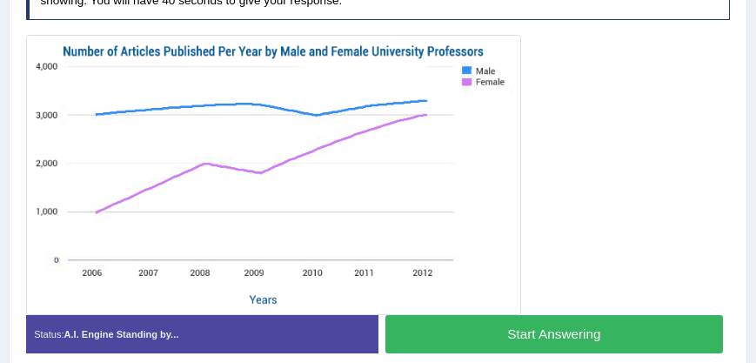
scroll to position [340, 0]
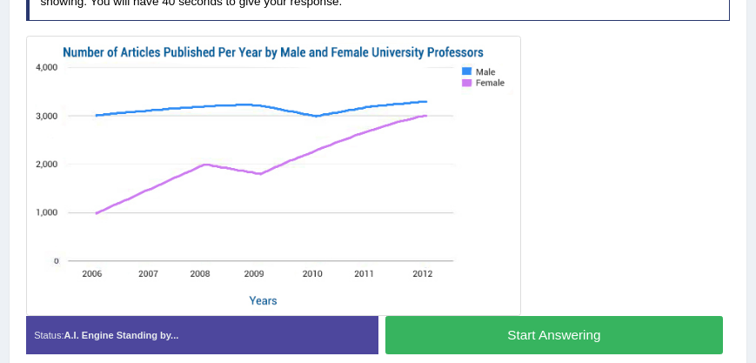
click at [576, 221] on div at bounding box center [378, 176] width 704 height 280
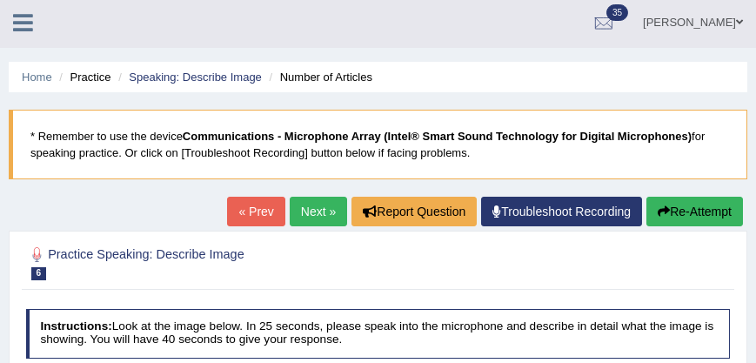
scroll to position [0, 0]
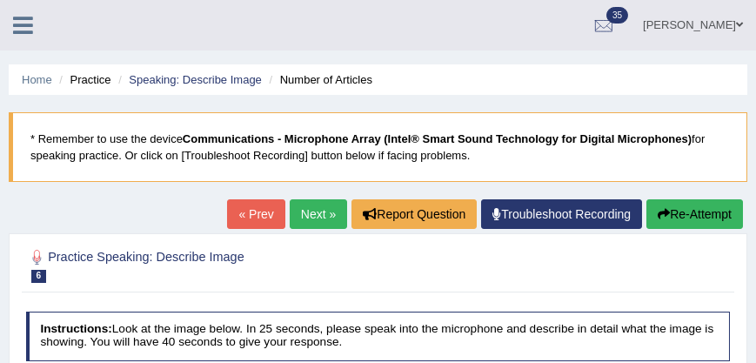
click at [317, 224] on link "Next »" at bounding box center [318, 214] width 57 height 30
click at [246, 199] on link "« Prev" at bounding box center [255, 214] width 57 height 30
click at [323, 224] on link "Next »" at bounding box center [318, 214] width 57 height 30
click at [305, 218] on link "Next »" at bounding box center [318, 214] width 57 height 30
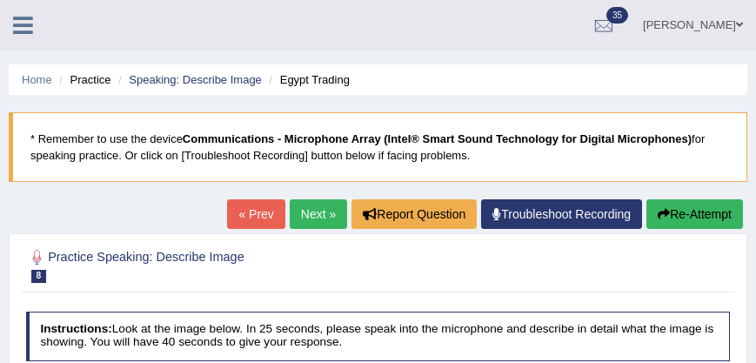
click at [297, 219] on link "Next »" at bounding box center [318, 214] width 57 height 30
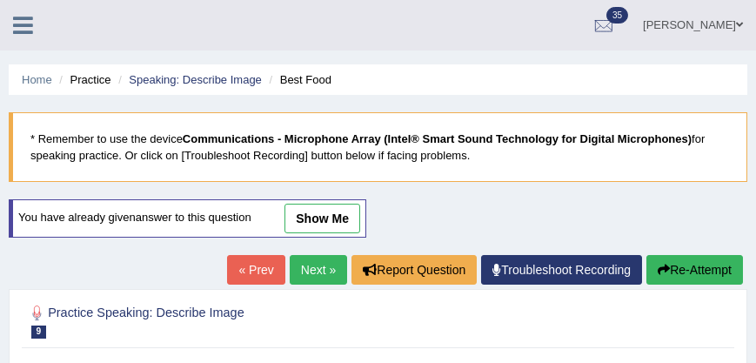
click at [317, 270] on link "Next »" at bounding box center [318, 270] width 57 height 30
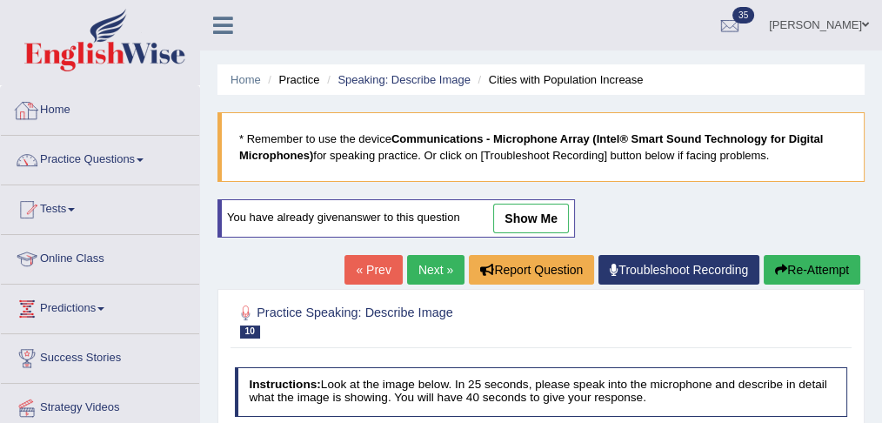
drag, startPoint x: 82, startPoint y: 113, endPoint x: 628, endPoint y: 159, distance: 548.0
click at [82, 113] on link "Home" at bounding box center [100, 107] width 198 height 43
